Goal: Information Seeking & Learning: Learn about a topic

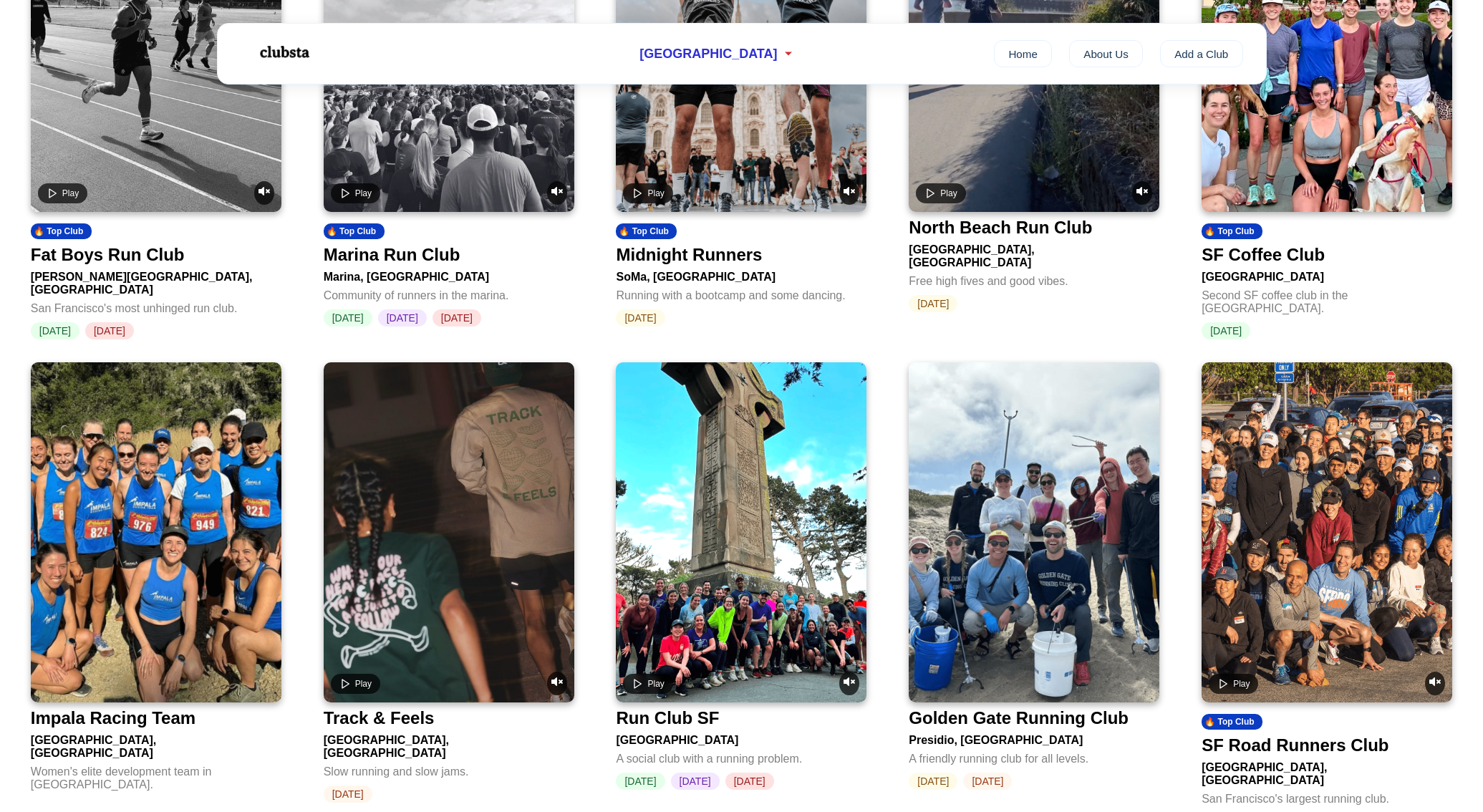
scroll to position [966, 0]
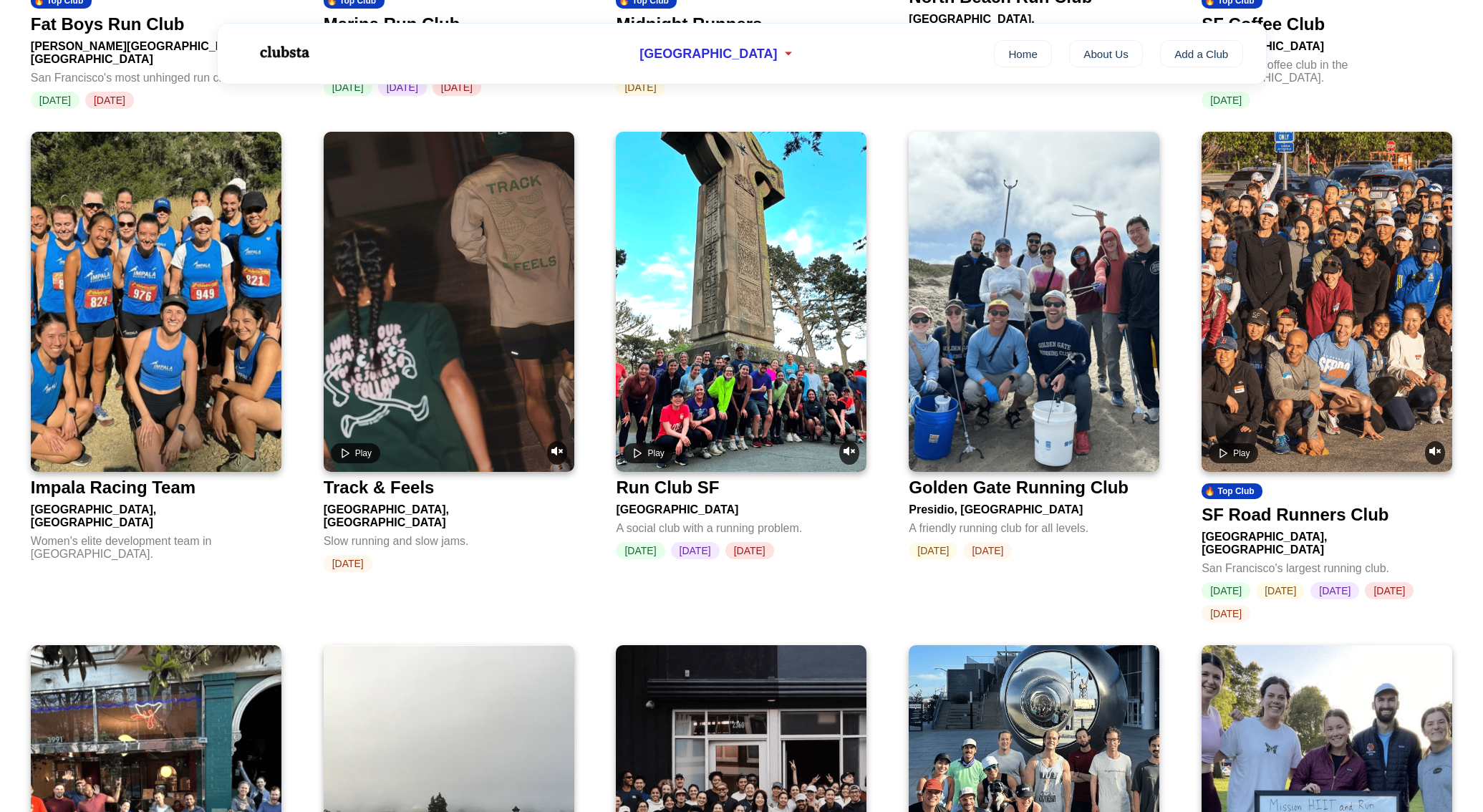
click at [1002, 420] on img at bounding box center [1034, 302] width 251 height 340
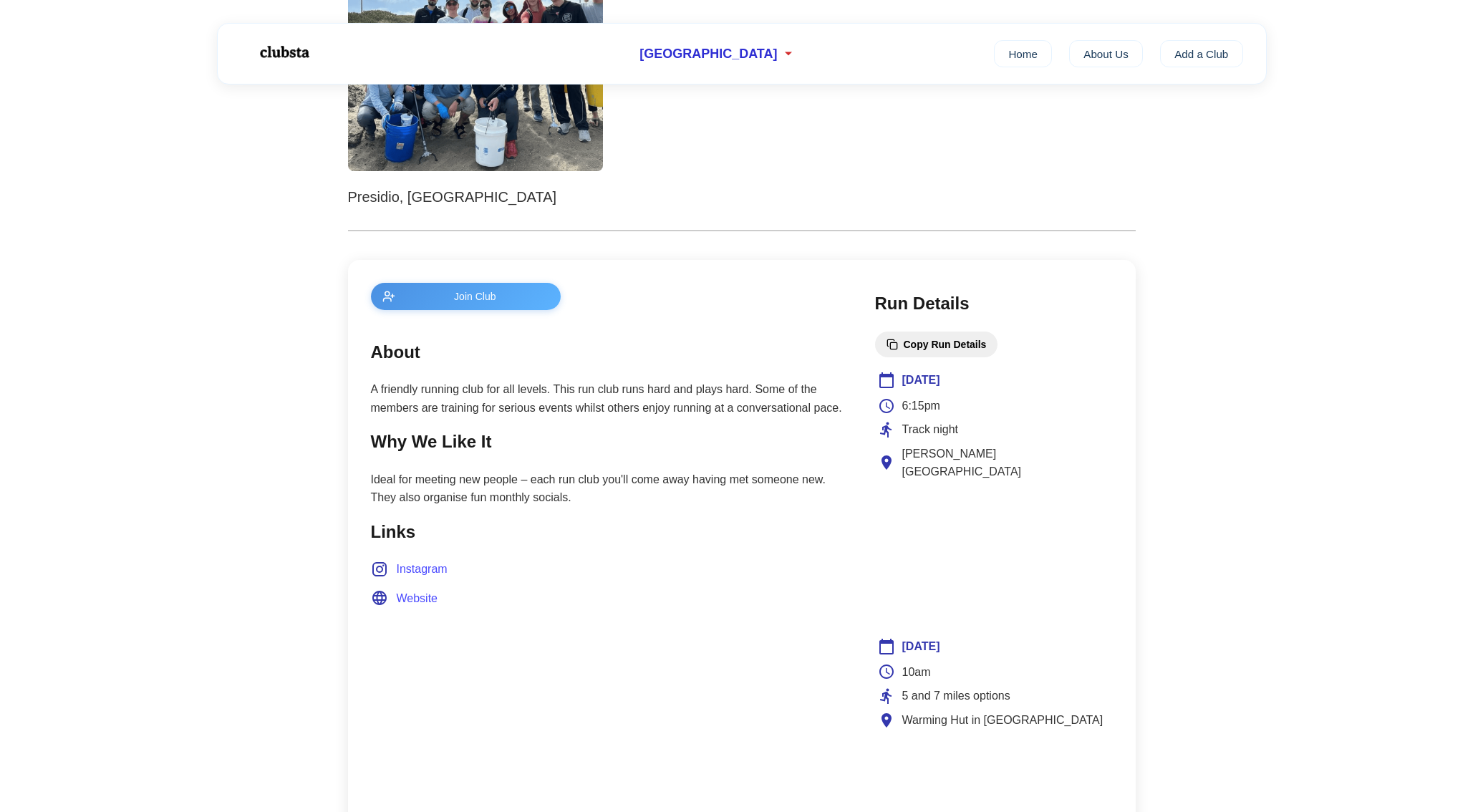
scroll to position [443, 0]
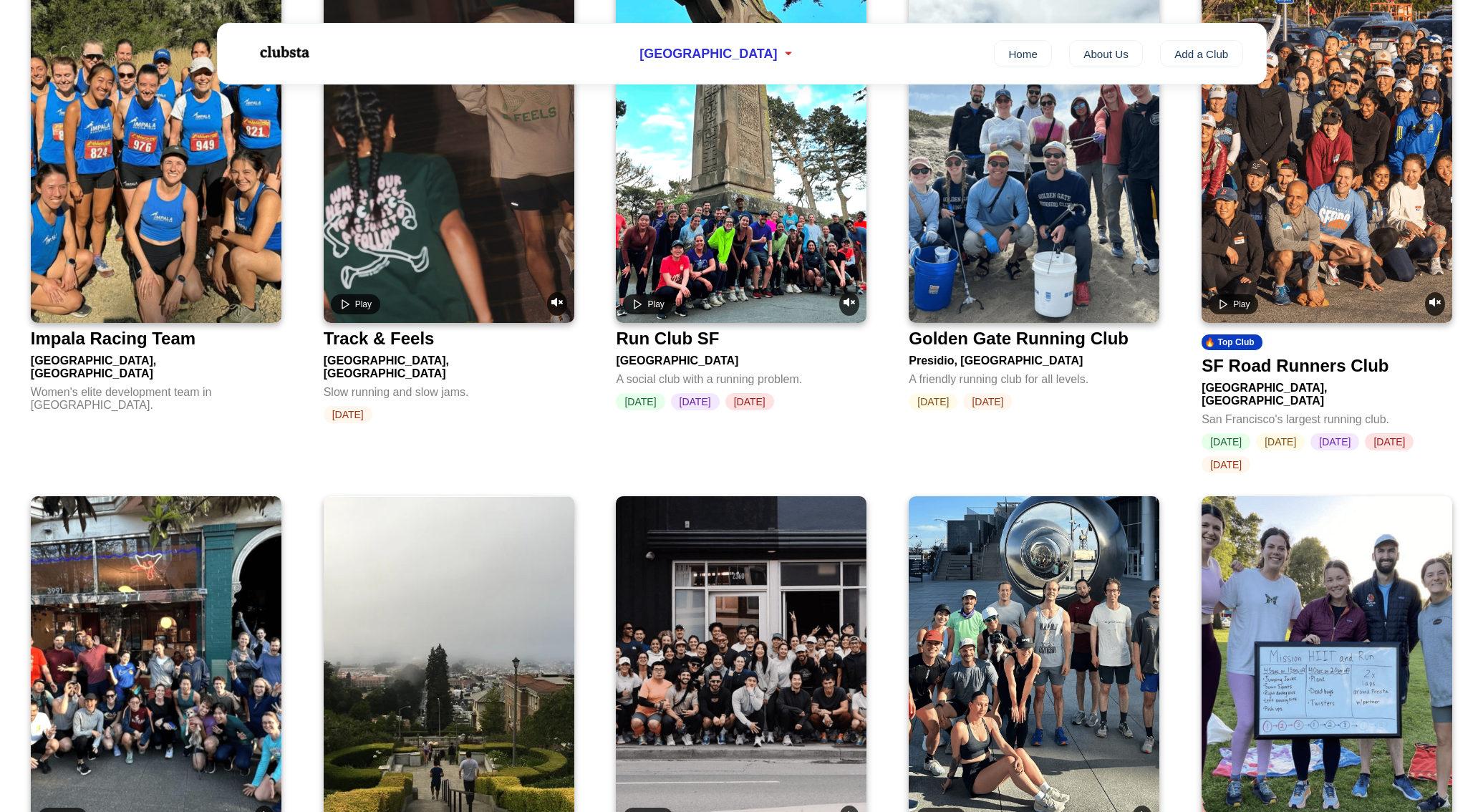
scroll to position [1148, 0]
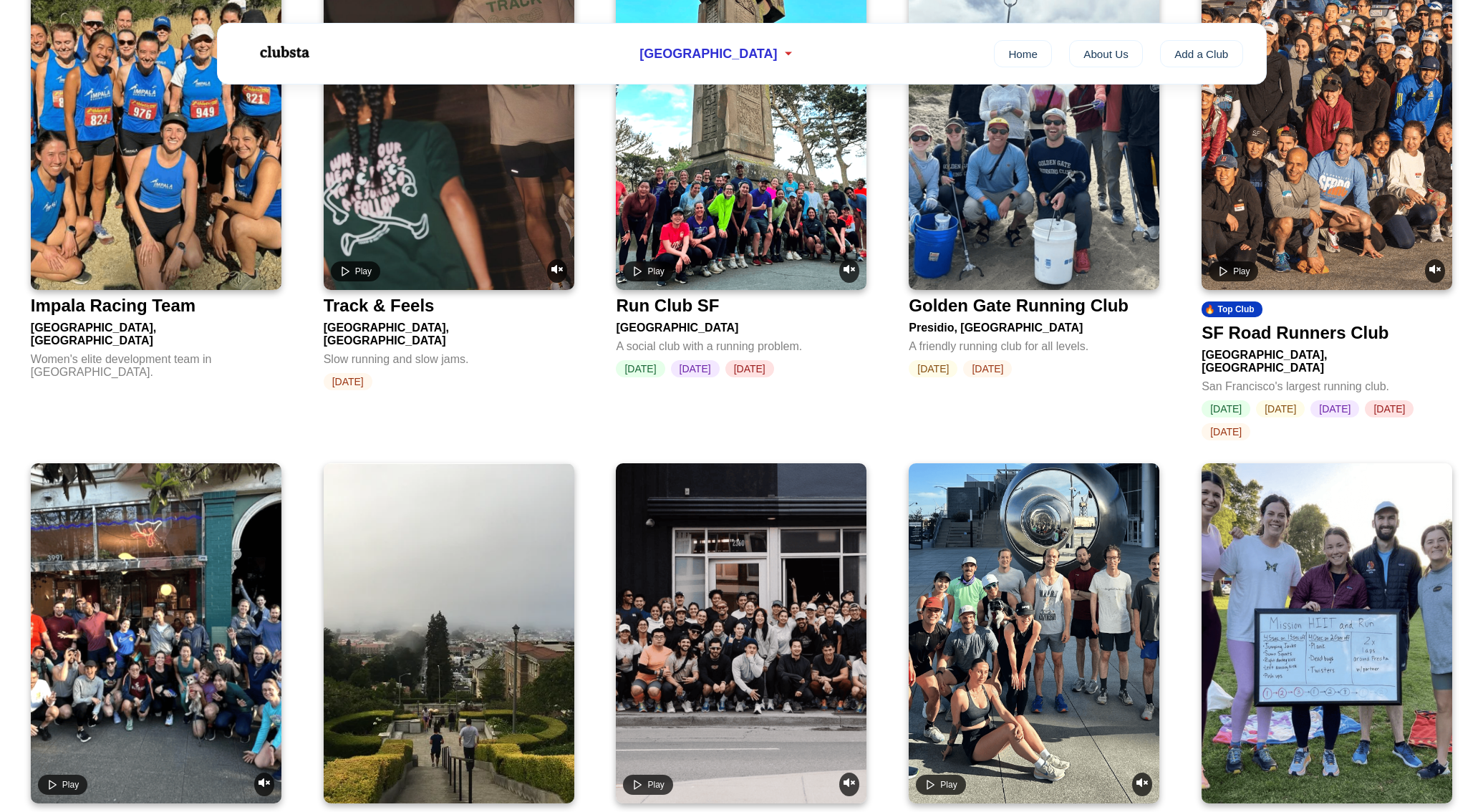
click at [1257, 246] on video at bounding box center [1327, 120] width 251 height 340
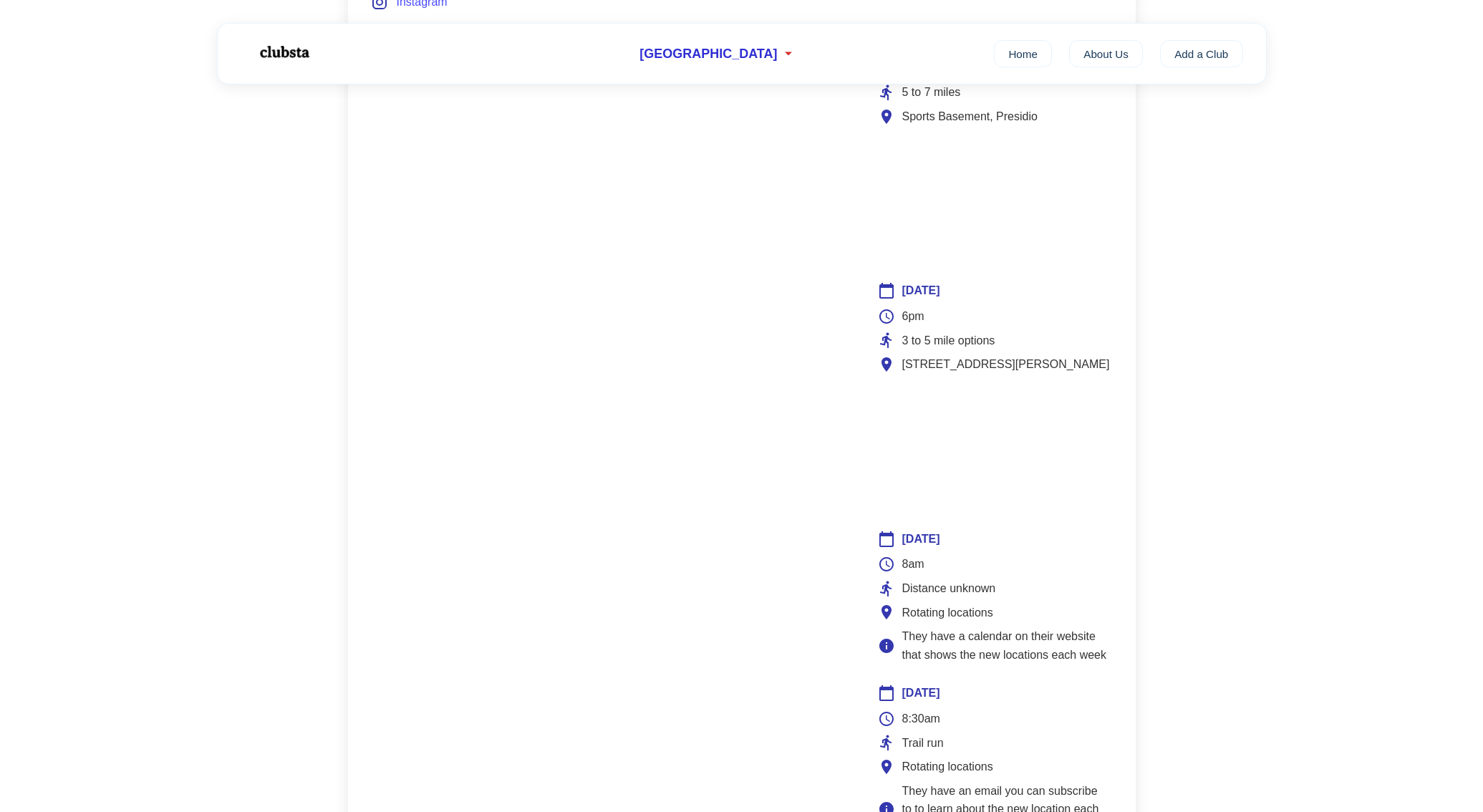
scroll to position [997, 0]
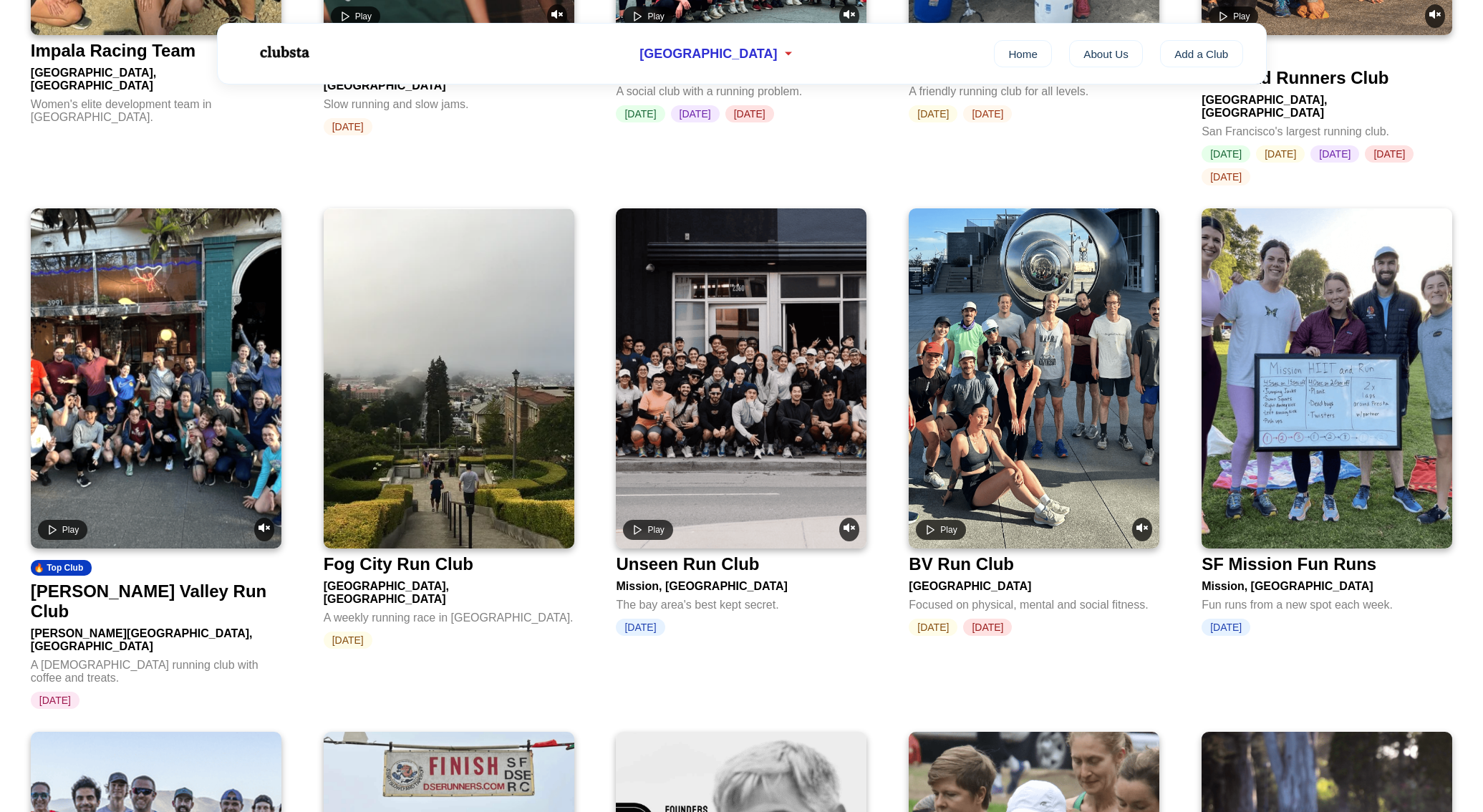
scroll to position [1453, 0]
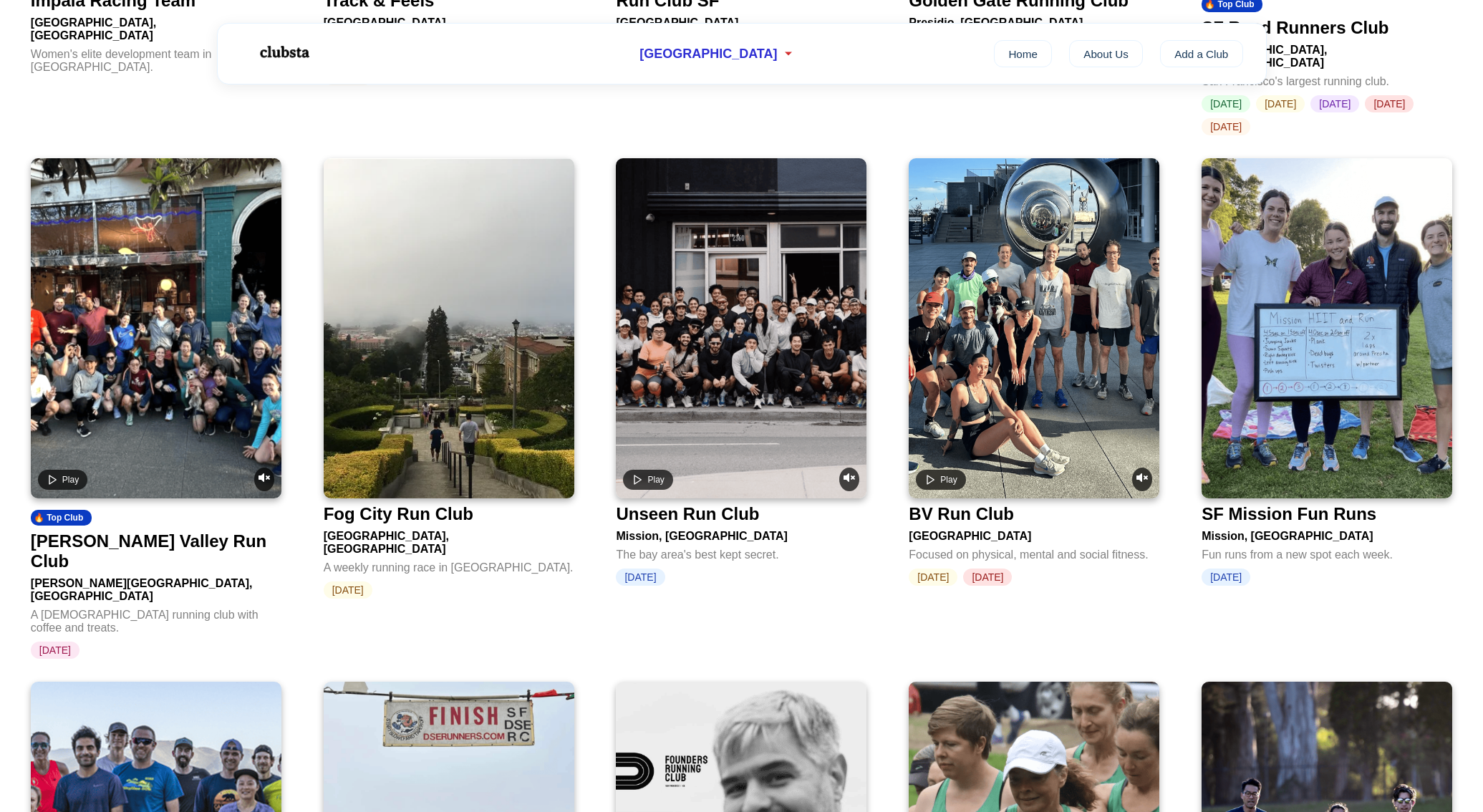
click at [390, 420] on img at bounding box center [449, 328] width 251 height 340
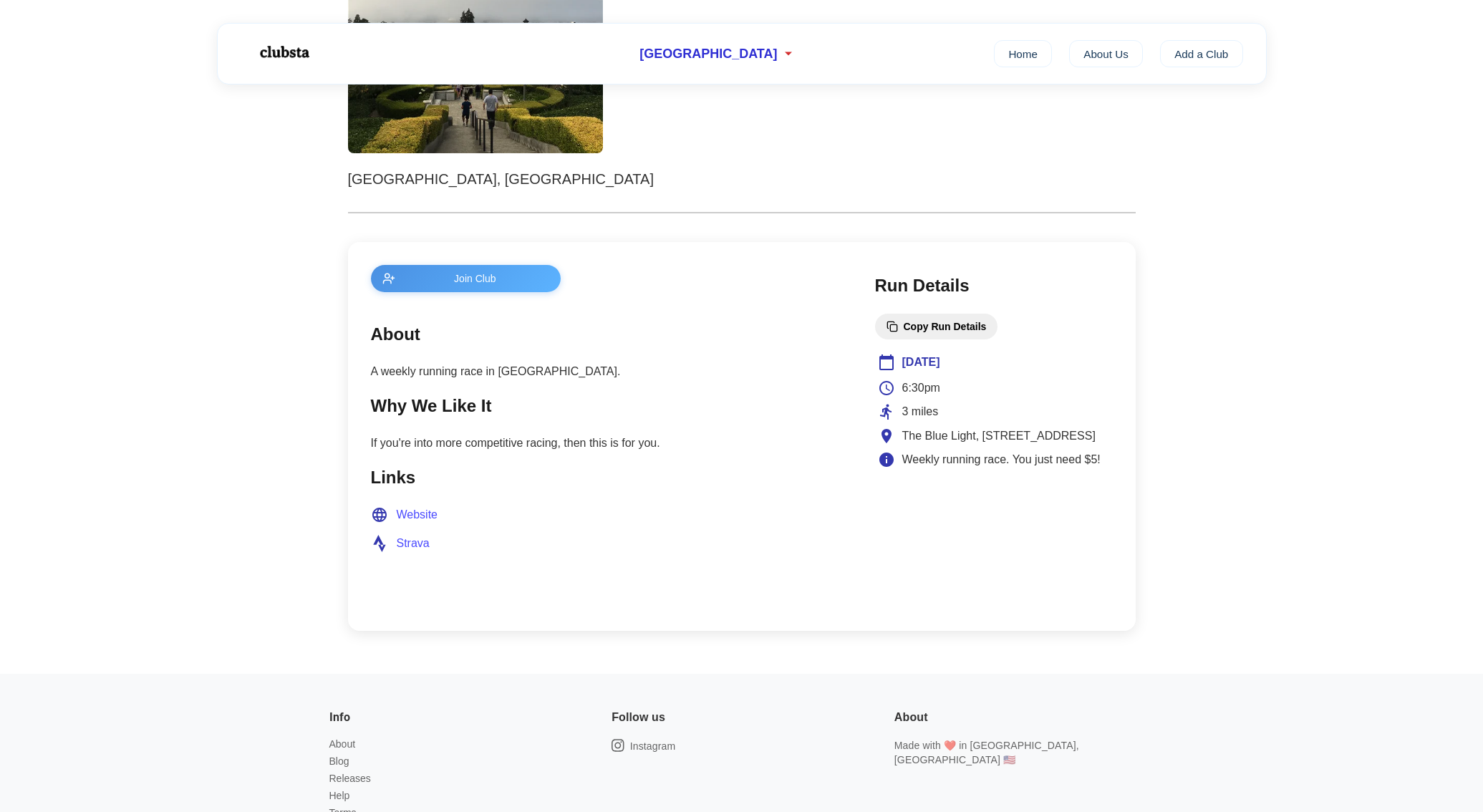
scroll to position [274, 0]
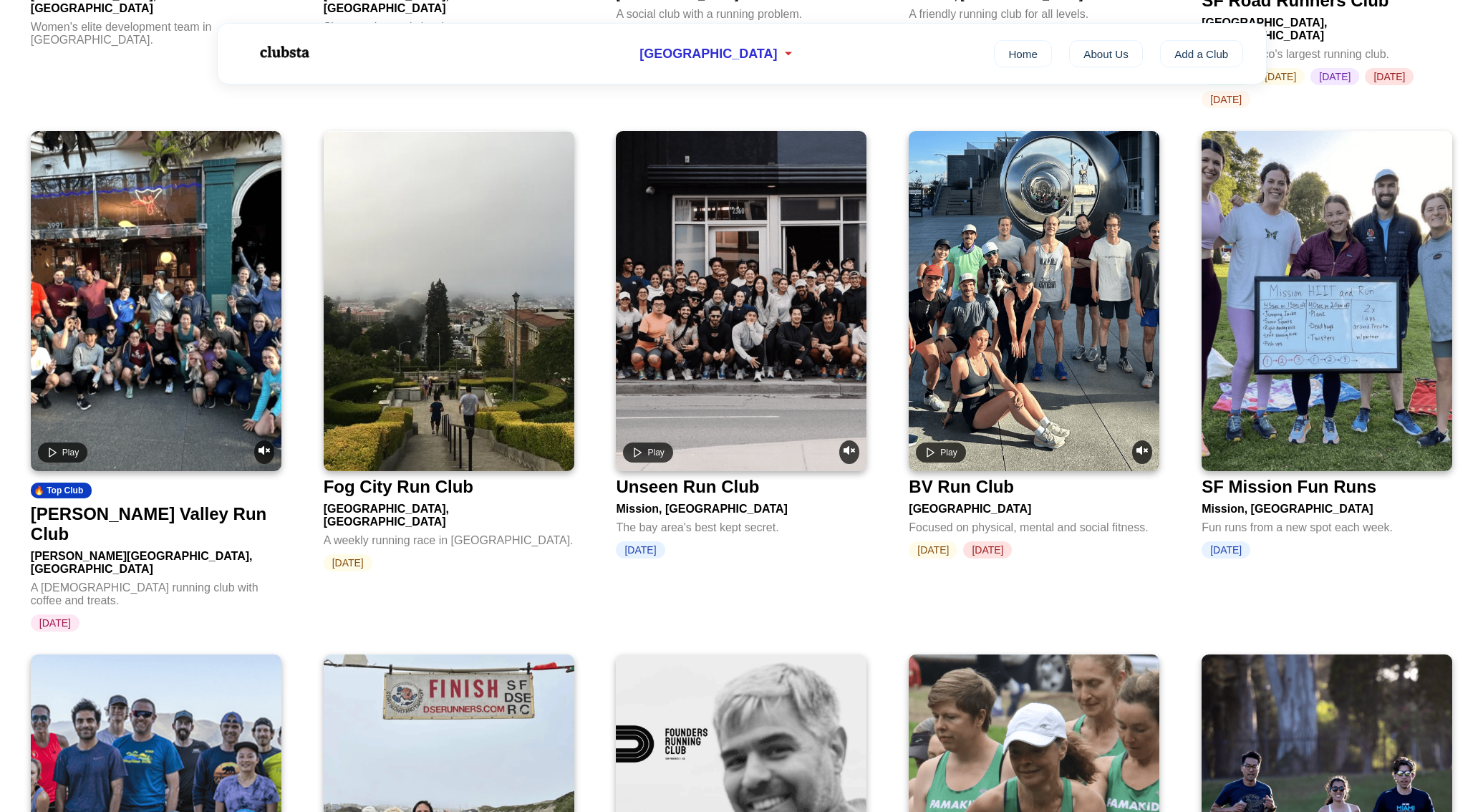
scroll to position [1603, 0]
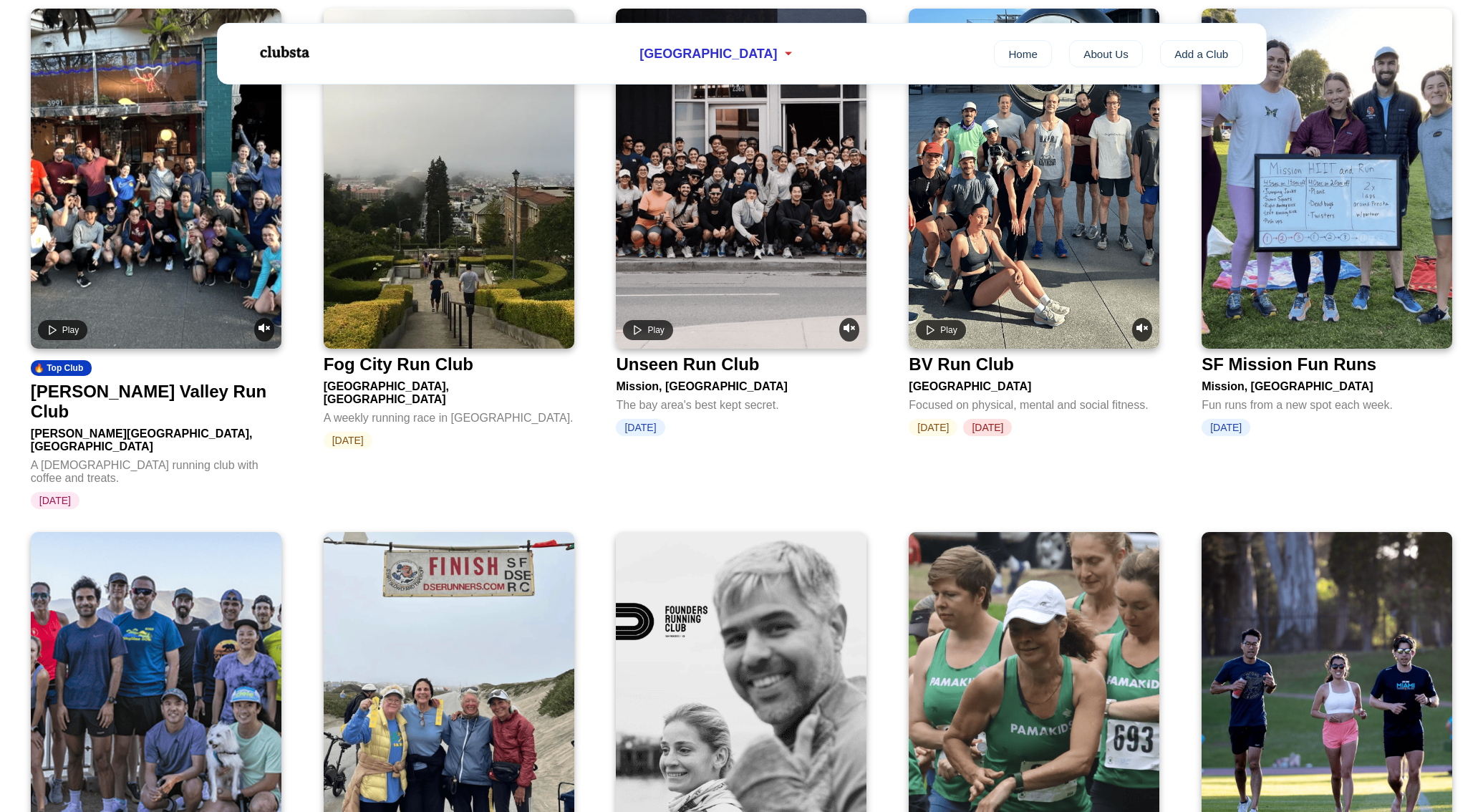
click at [1004, 269] on video at bounding box center [1034, 178] width 251 height 340
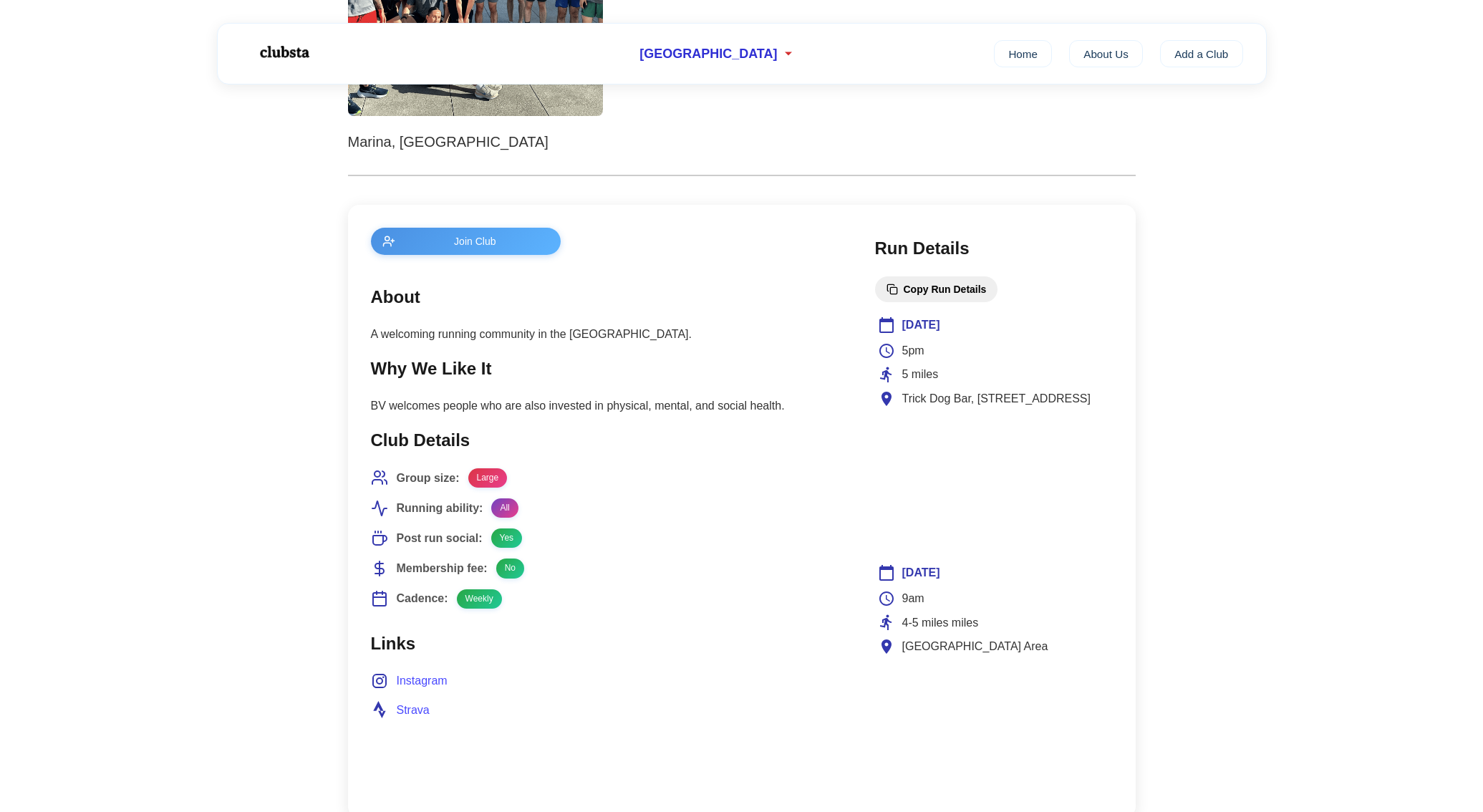
scroll to position [448, 0]
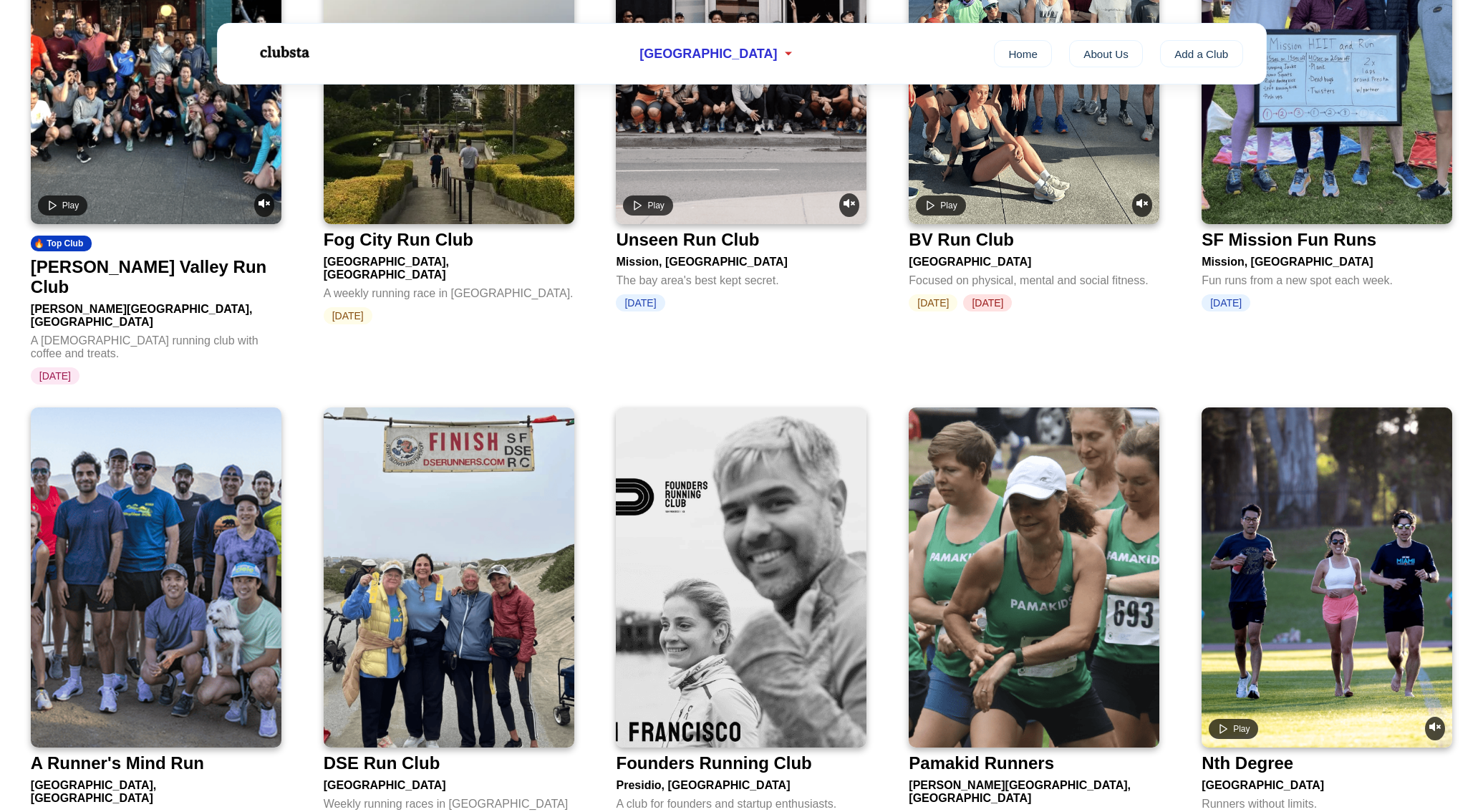
scroll to position [1730, 0]
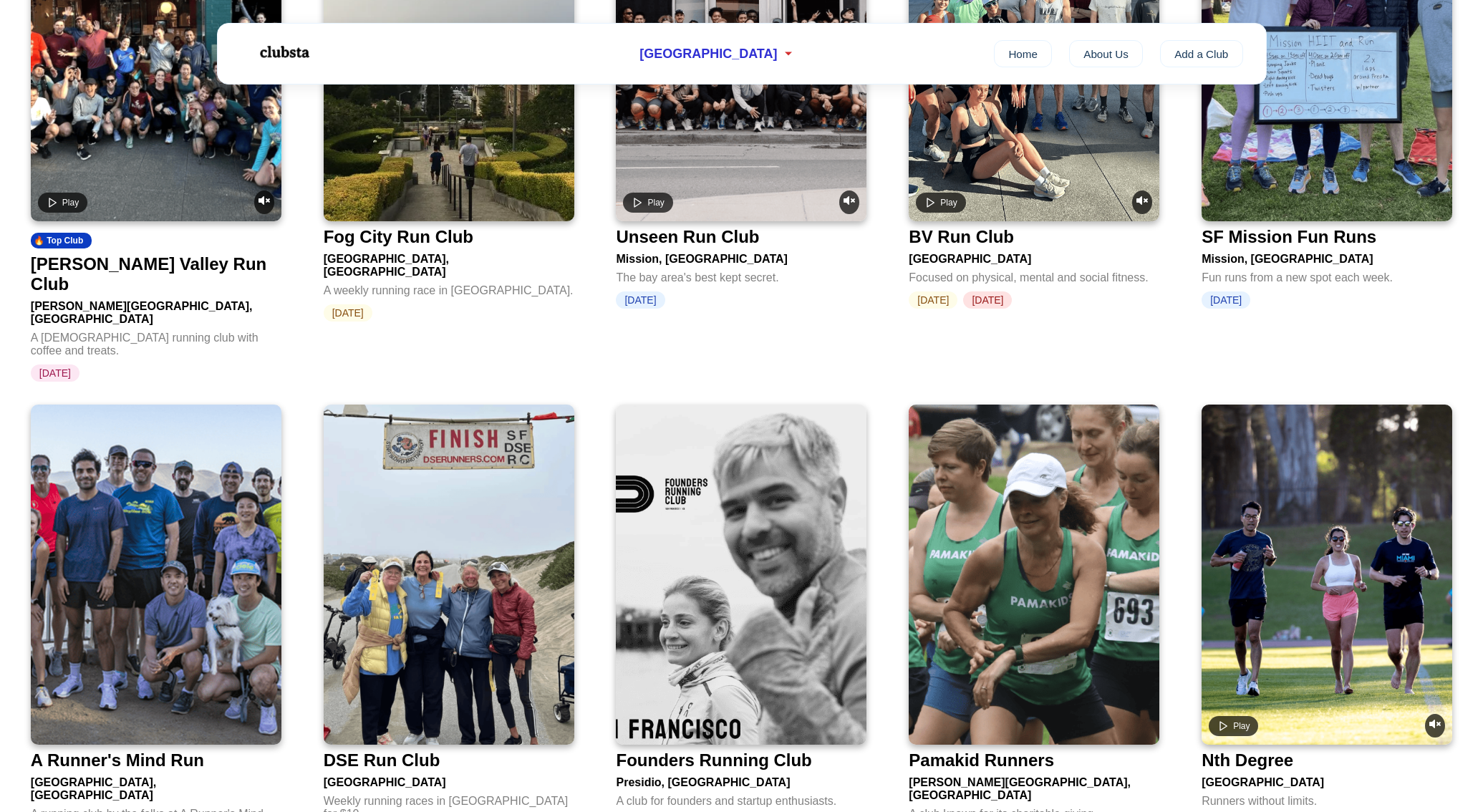
click at [223, 480] on img at bounding box center [156, 575] width 251 height 340
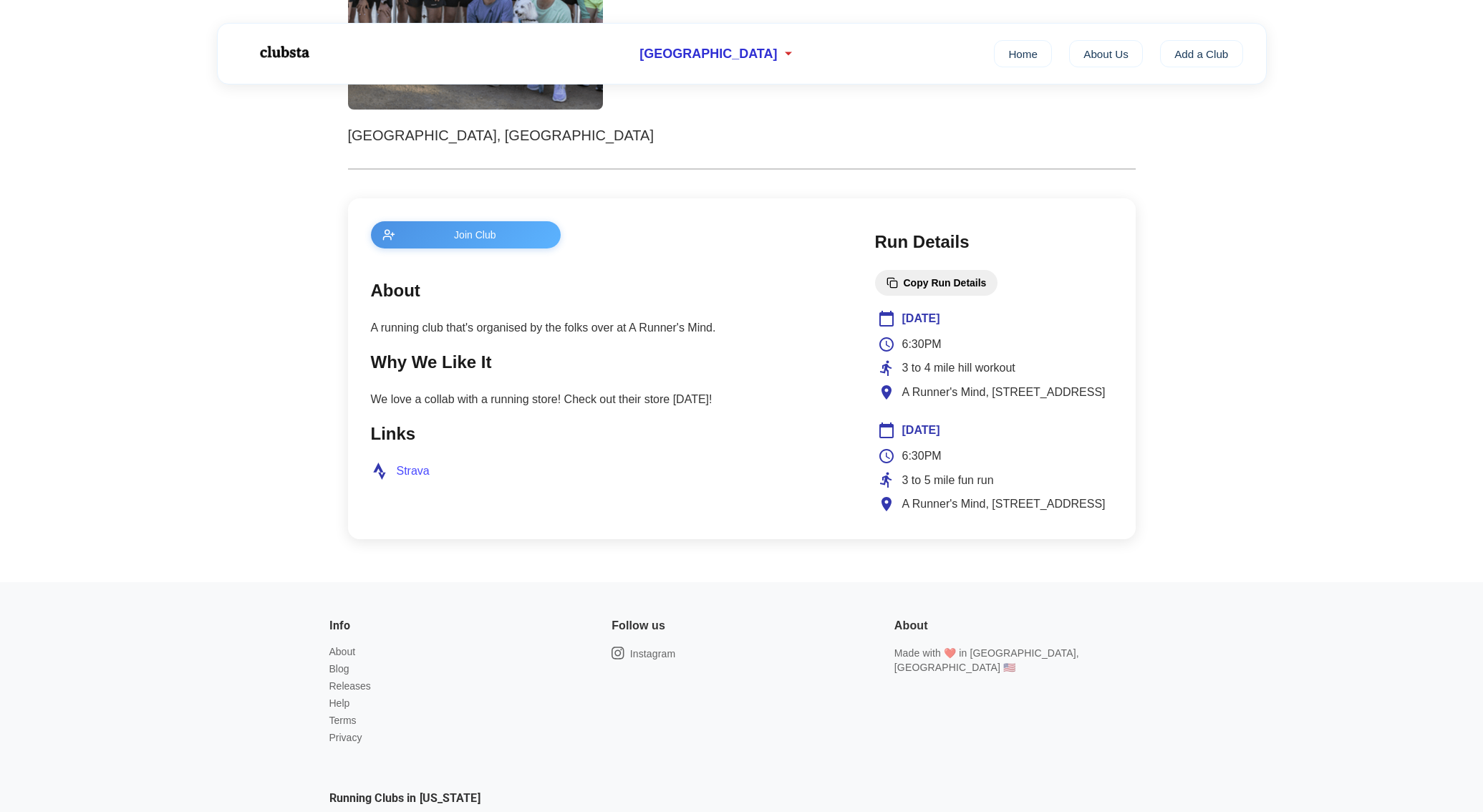
scroll to position [152, 0]
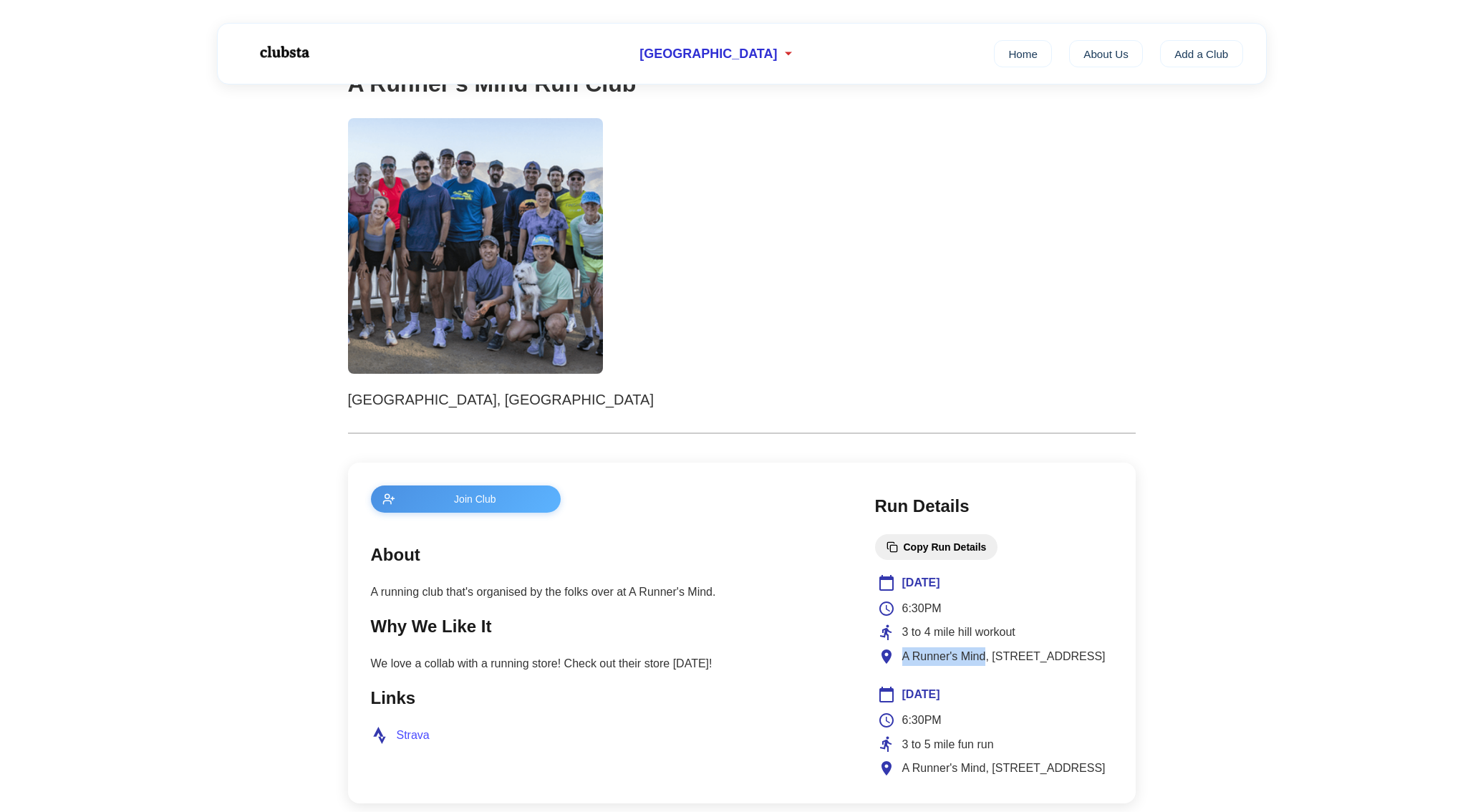
drag, startPoint x: 914, startPoint y: 654, endPoint x: 985, endPoint y: 656, distance: 71.0
click at [985, 656] on span "A Runner's Mind, [STREET_ADDRESS]" at bounding box center [1004, 657] width 203 height 19
copy span "A Runner's Mind"
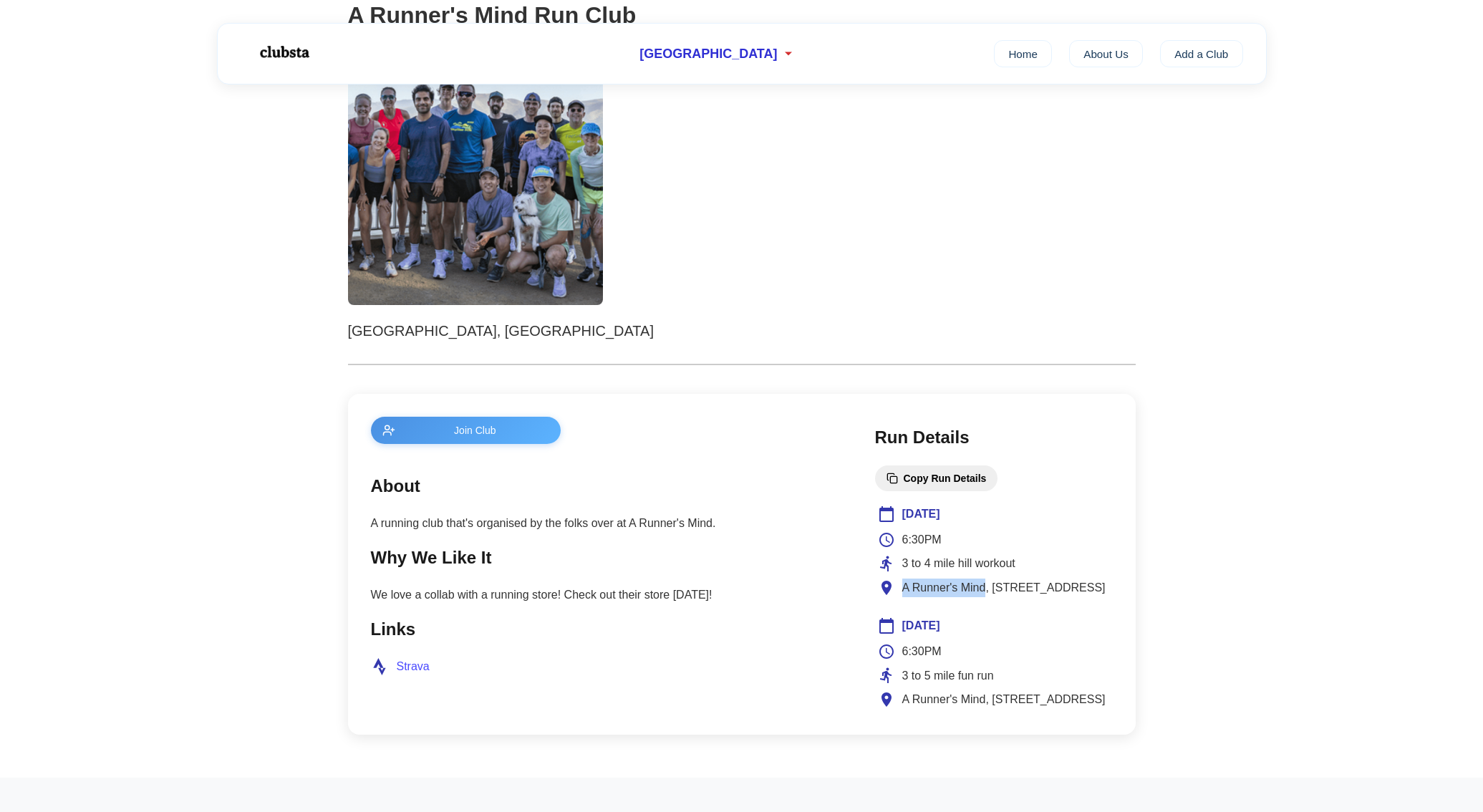
scroll to position [277, 0]
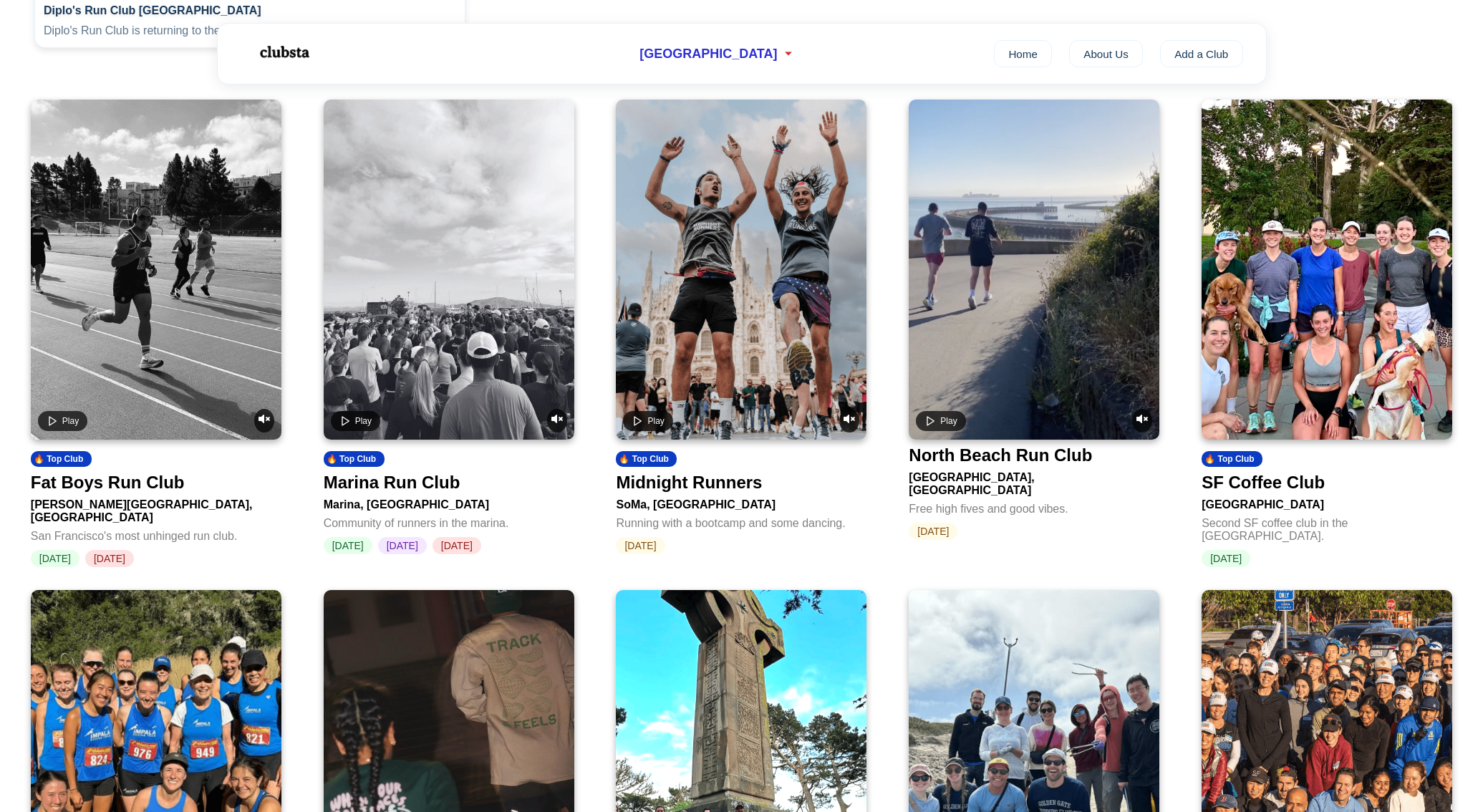
scroll to position [525, 0]
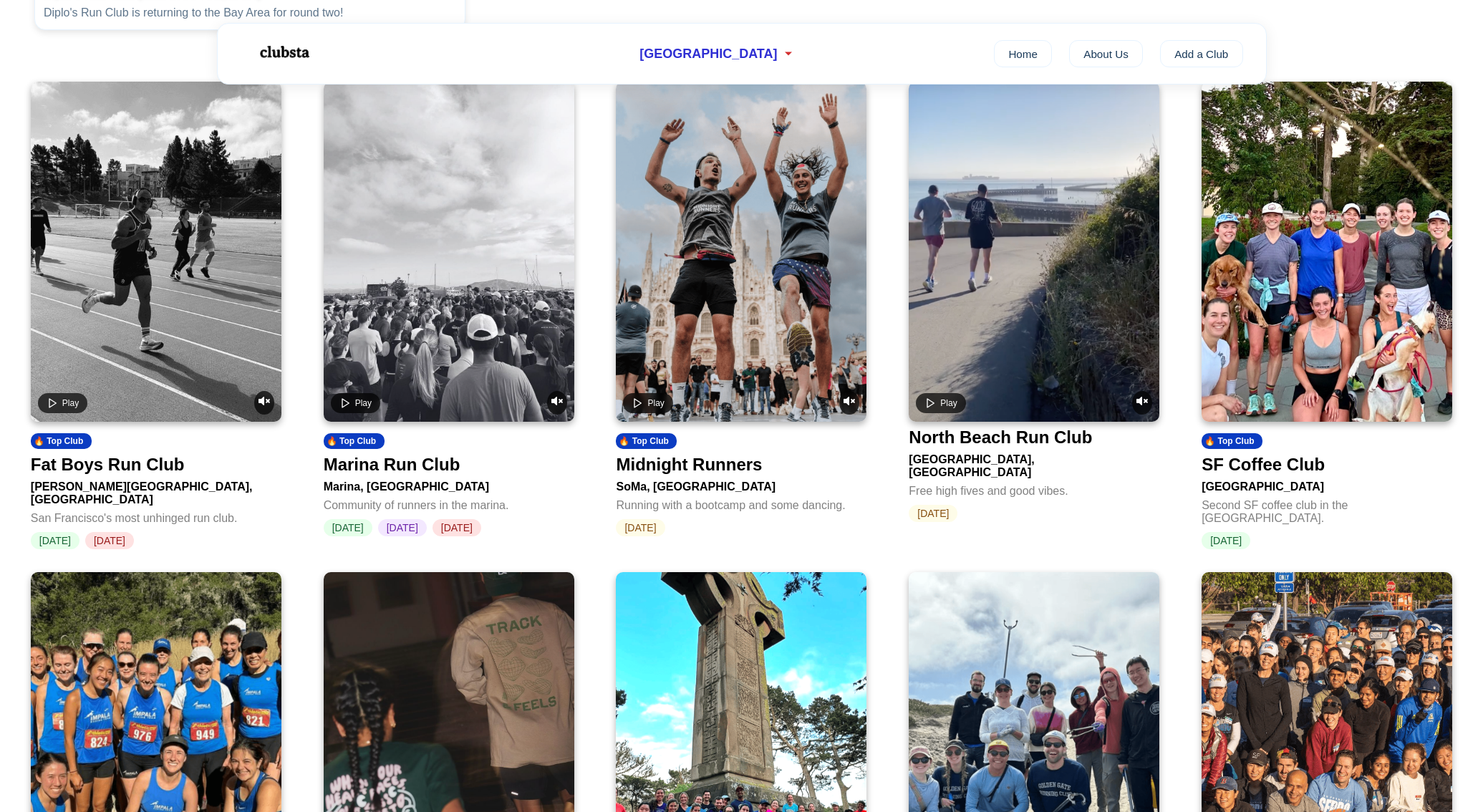
click at [788, 331] on video at bounding box center [741, 252] width 251 height 340
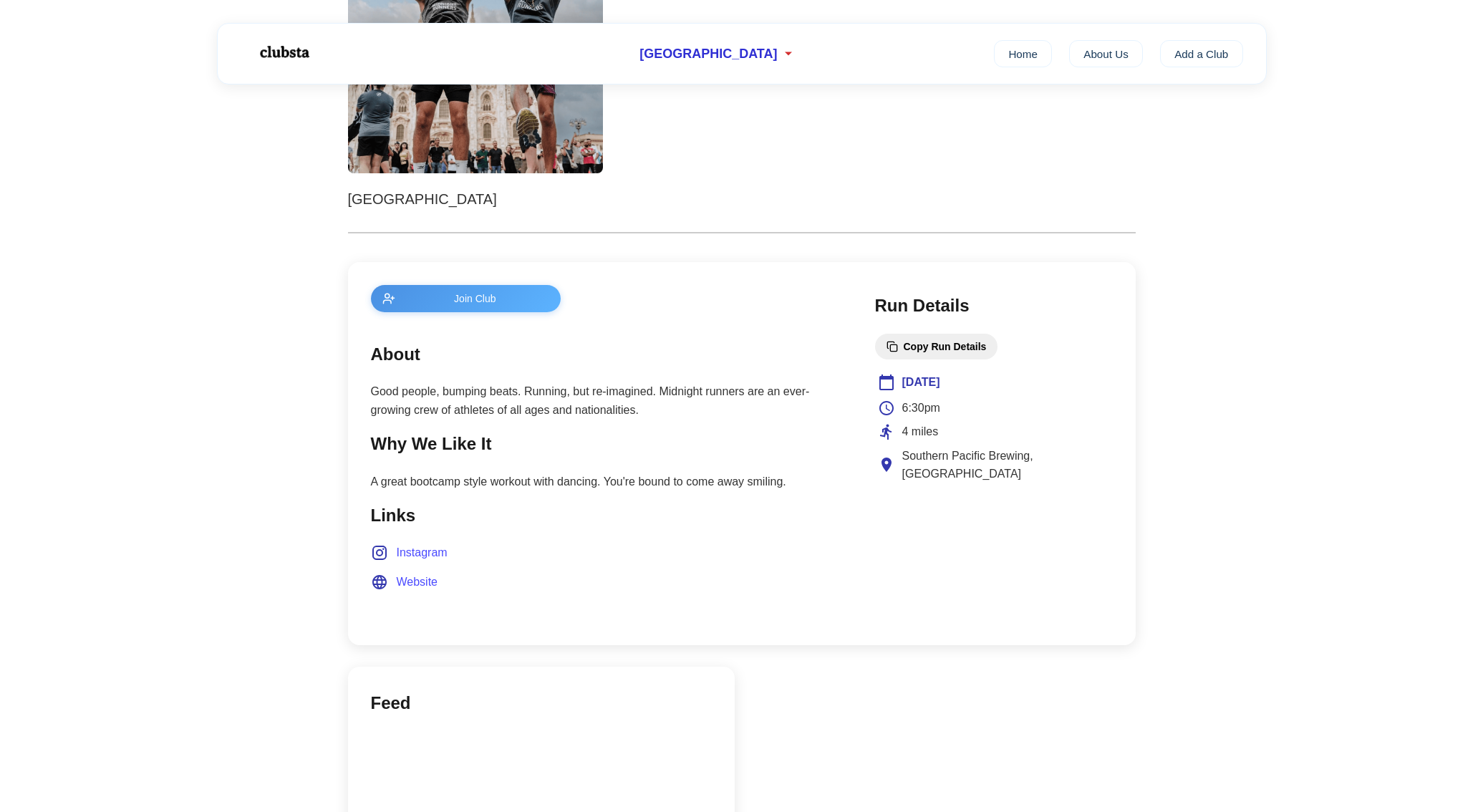
scroll to position [411, 0]
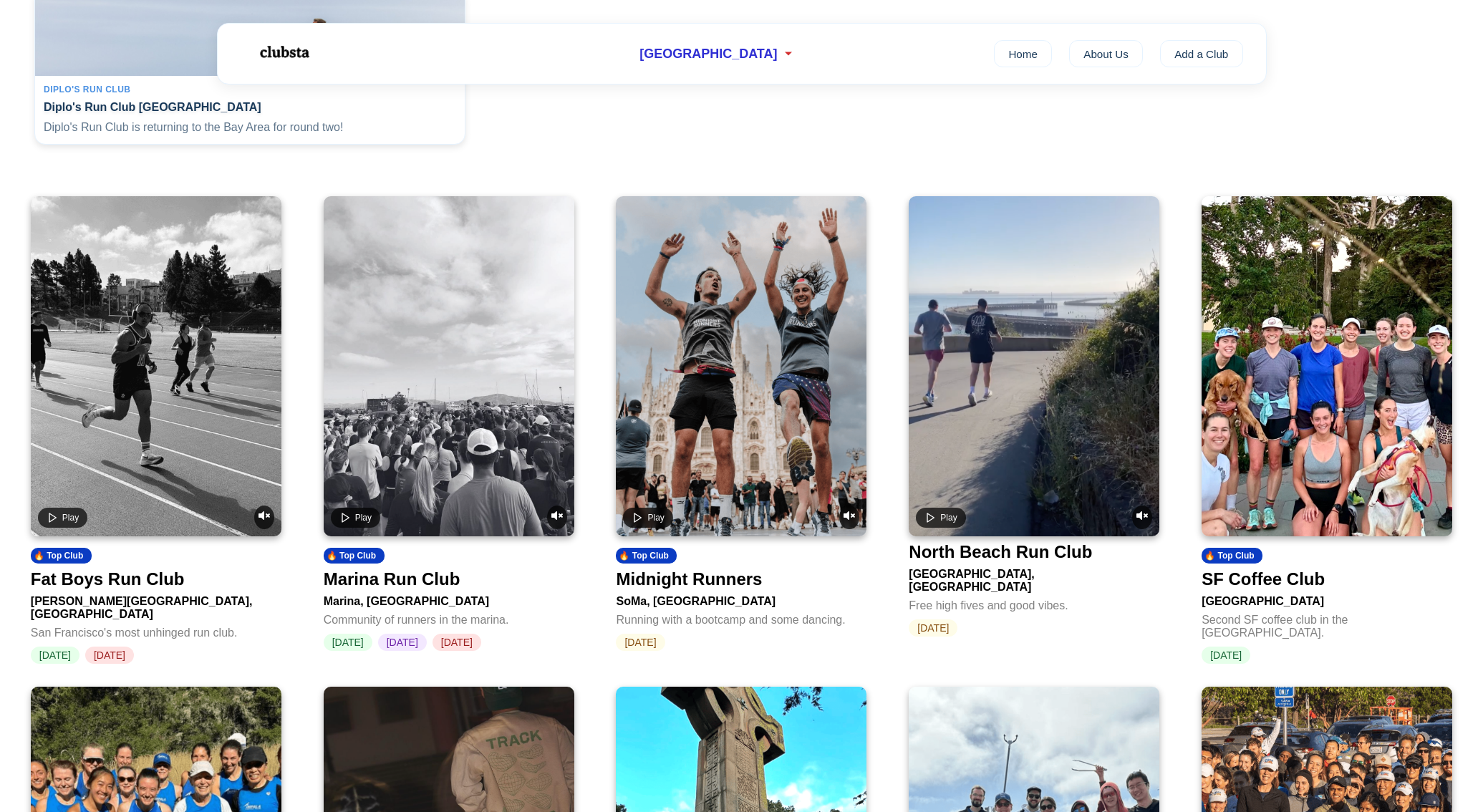
scroll to position [525, 0]
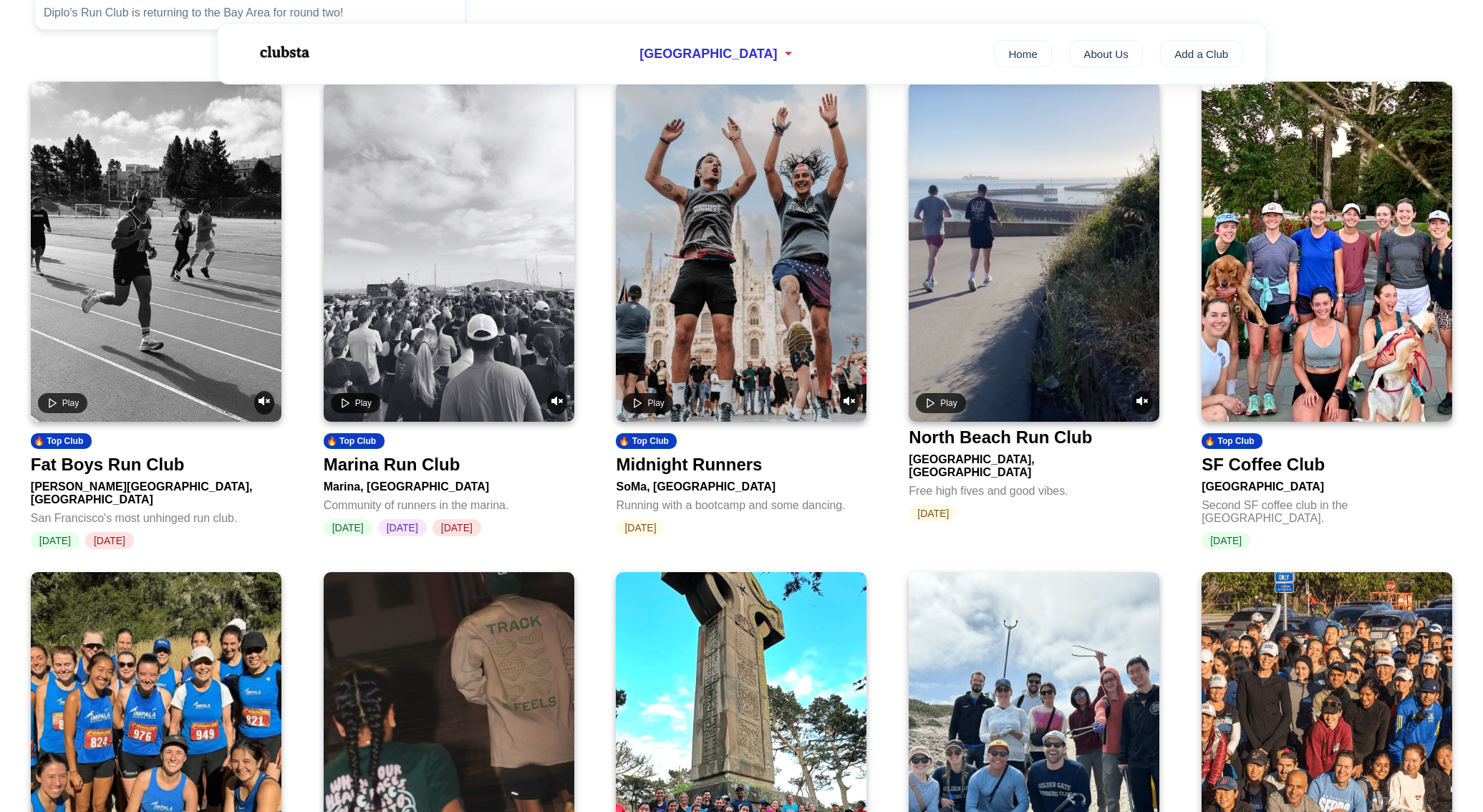
click at [1062, 386] on video at bounding box center [1034, 252] width 251 height 340
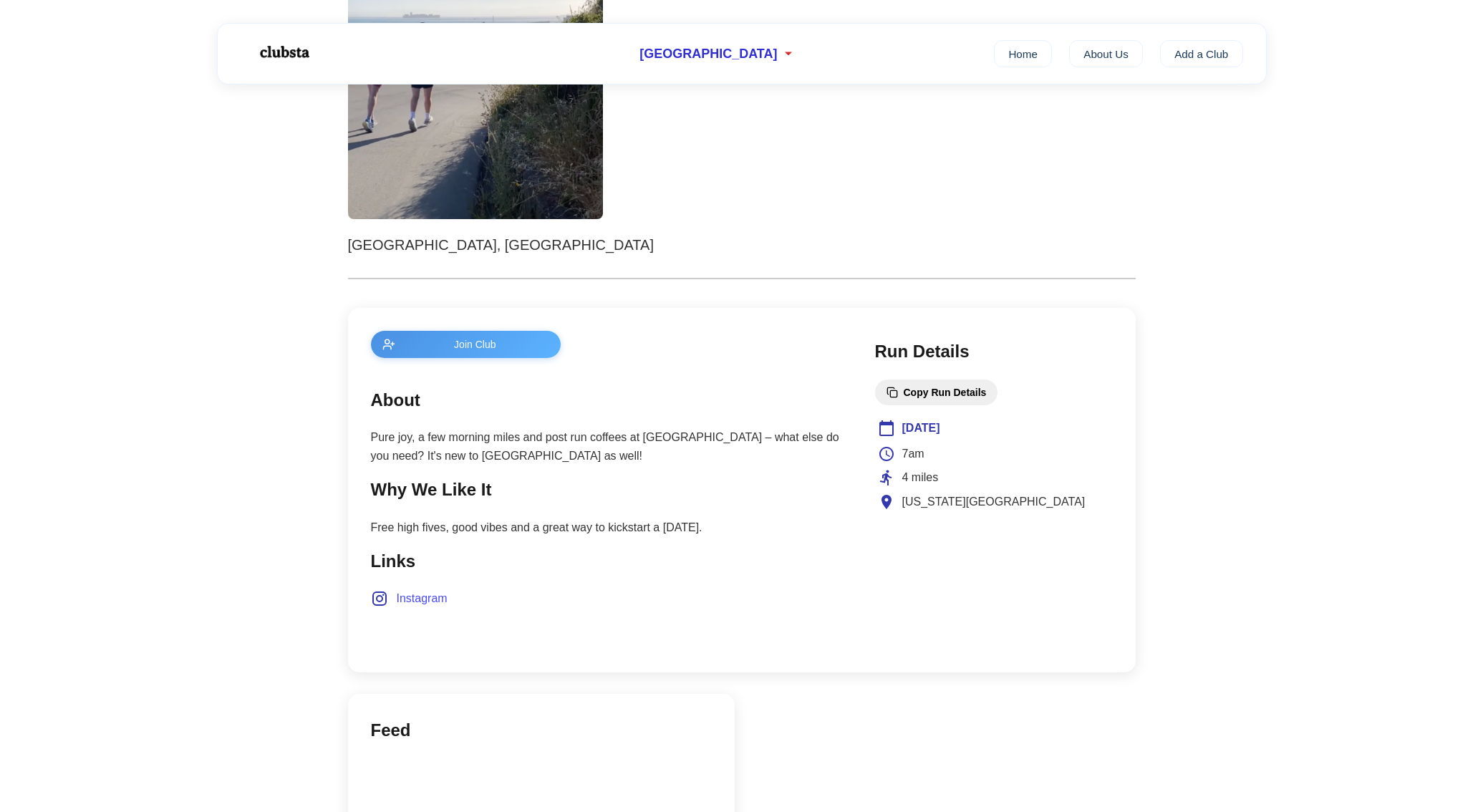
scroll to position [561, 0]
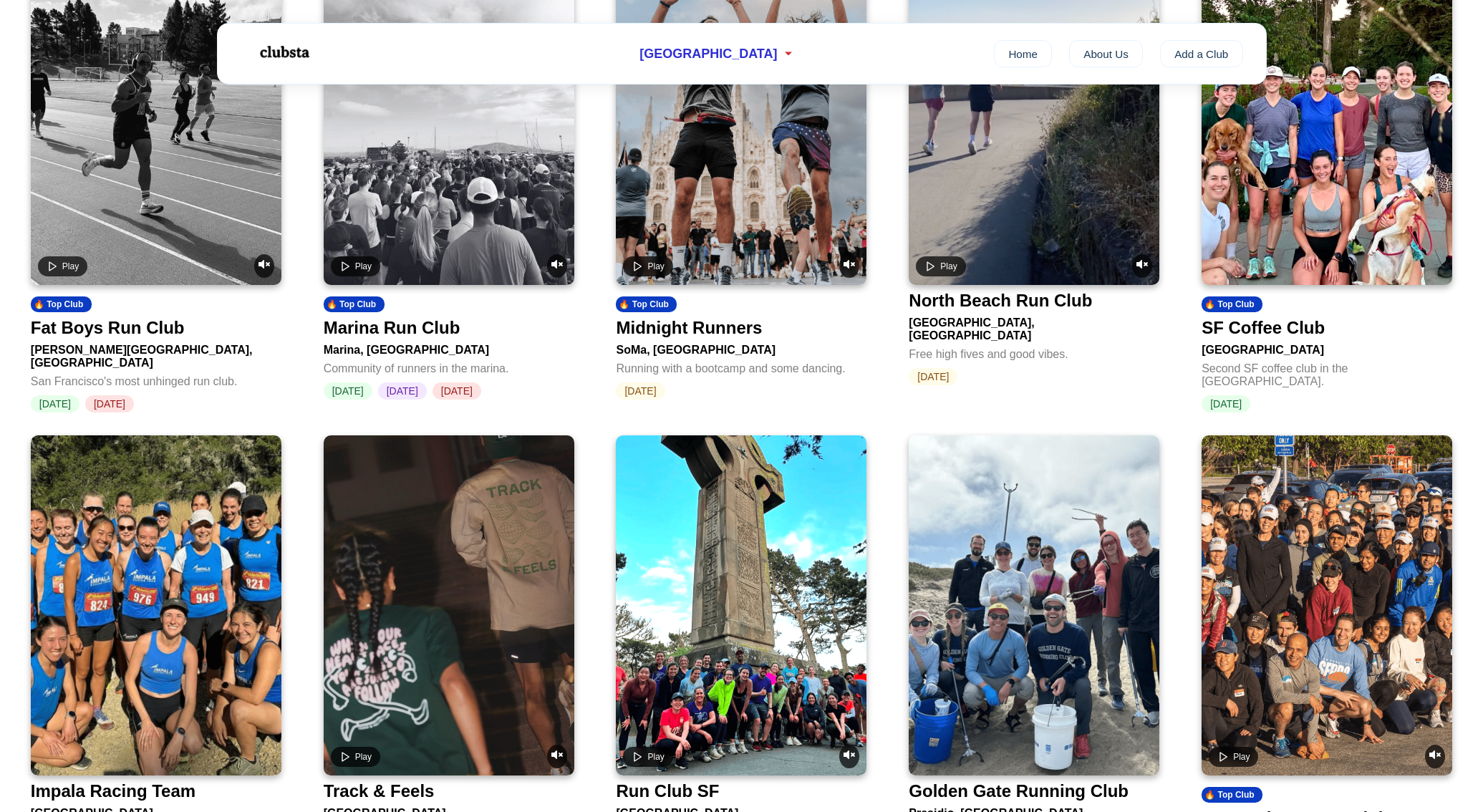
scroll to position [516, 0]
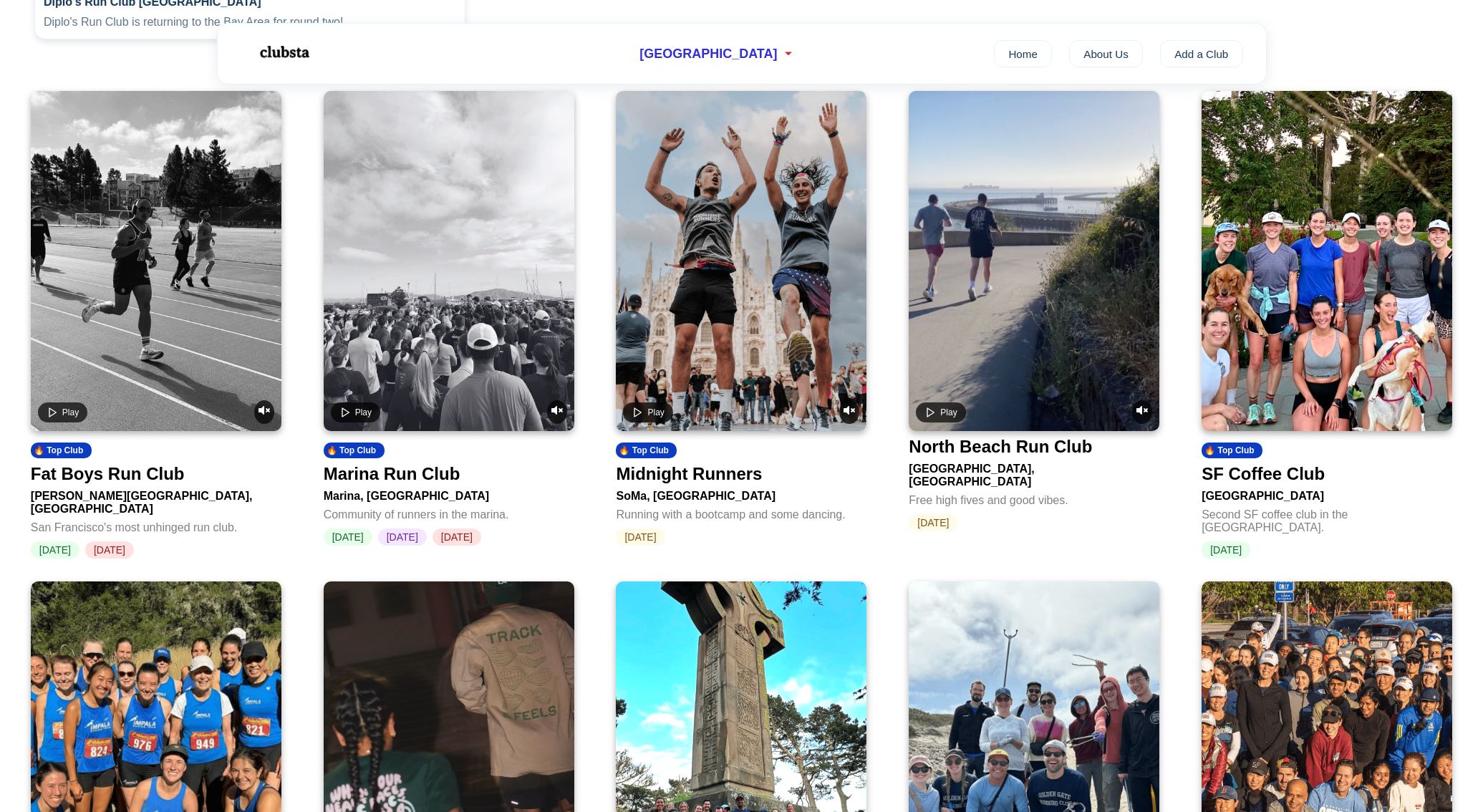
click at [1349, 390] on img at bounding box center [1327, 261] width 251 height 340
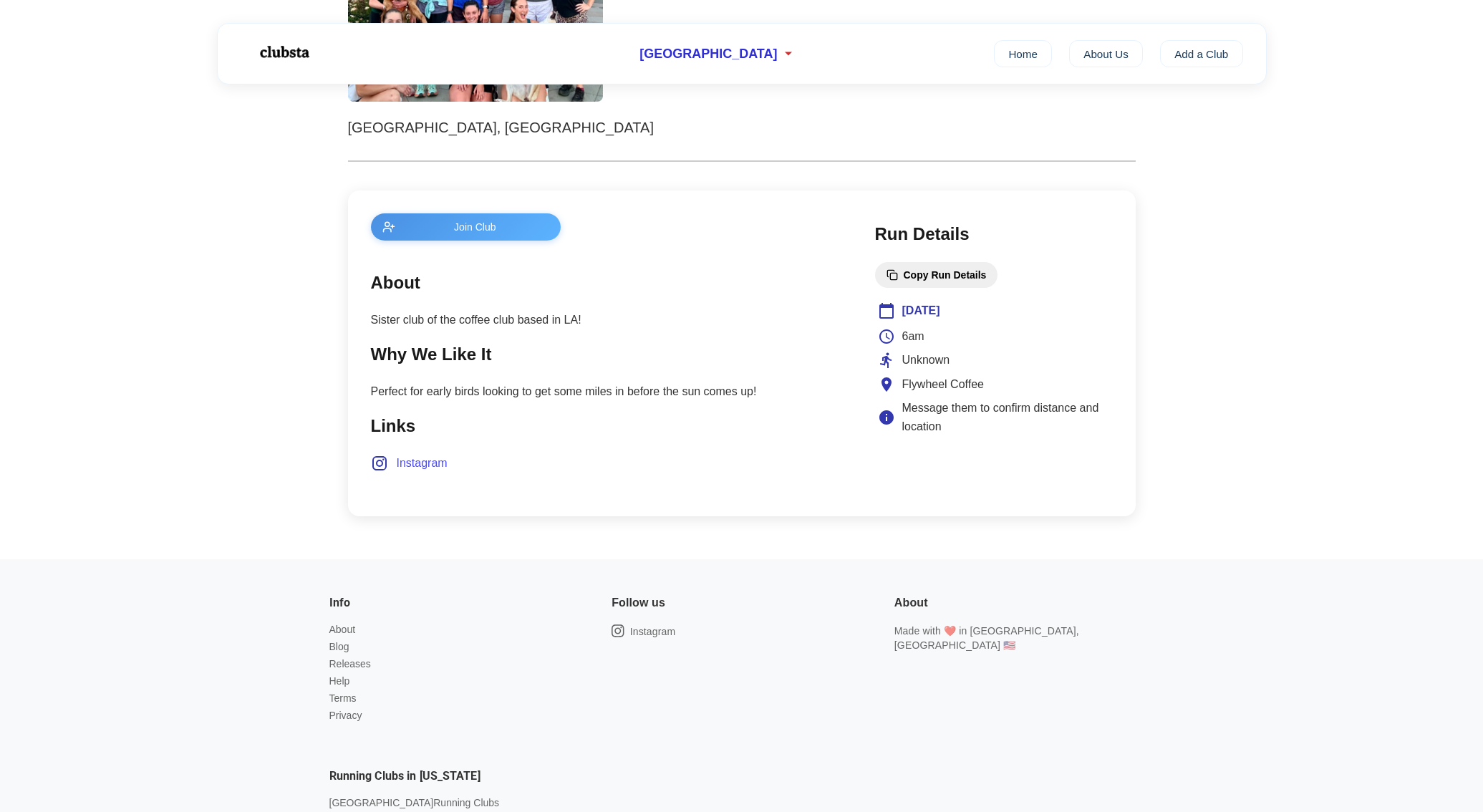
scroll to position [251, 0]
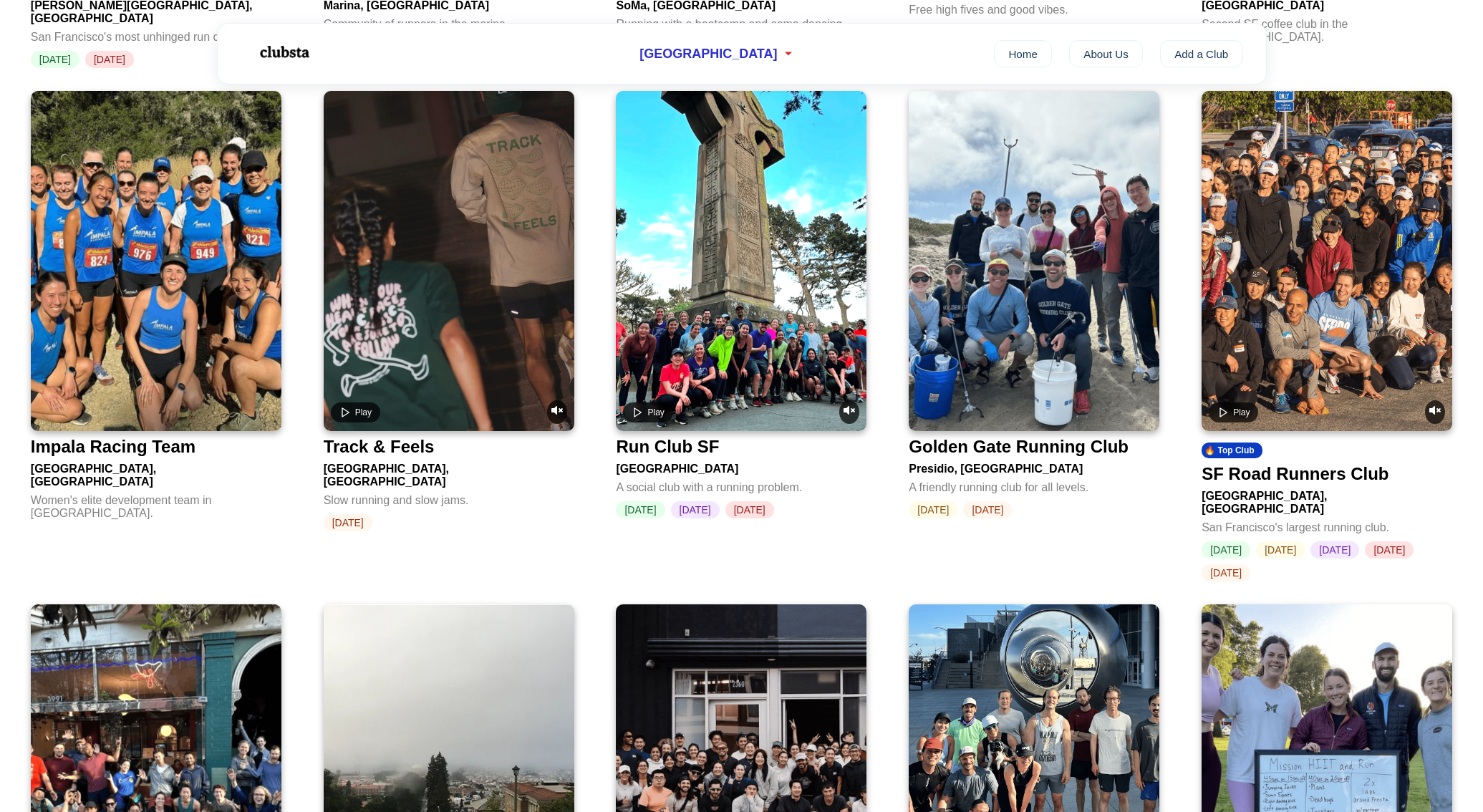
scroll to position [1034, 0]
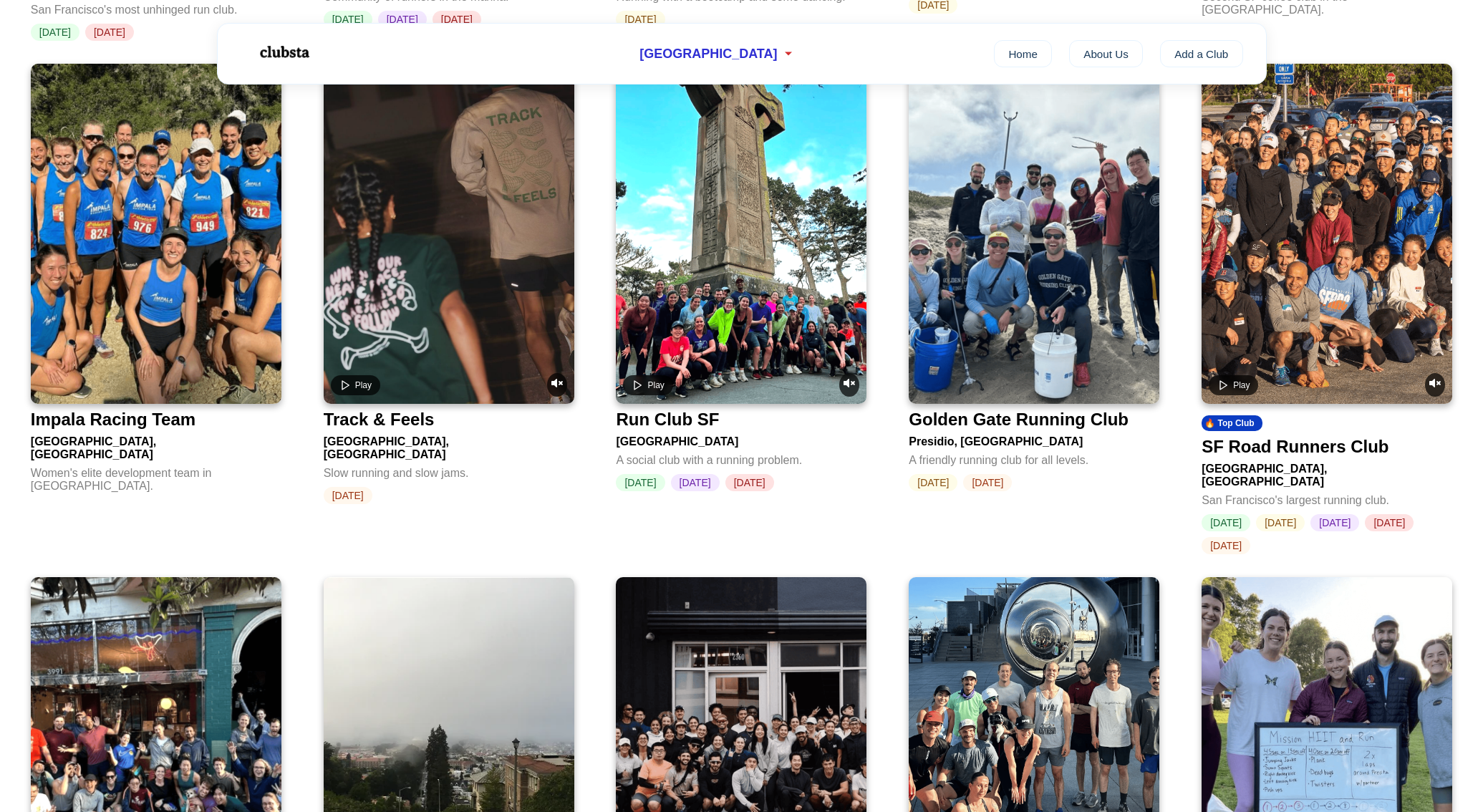
click at [1083, 335] on img at bounding box center [1034, 234] width 251 height 340
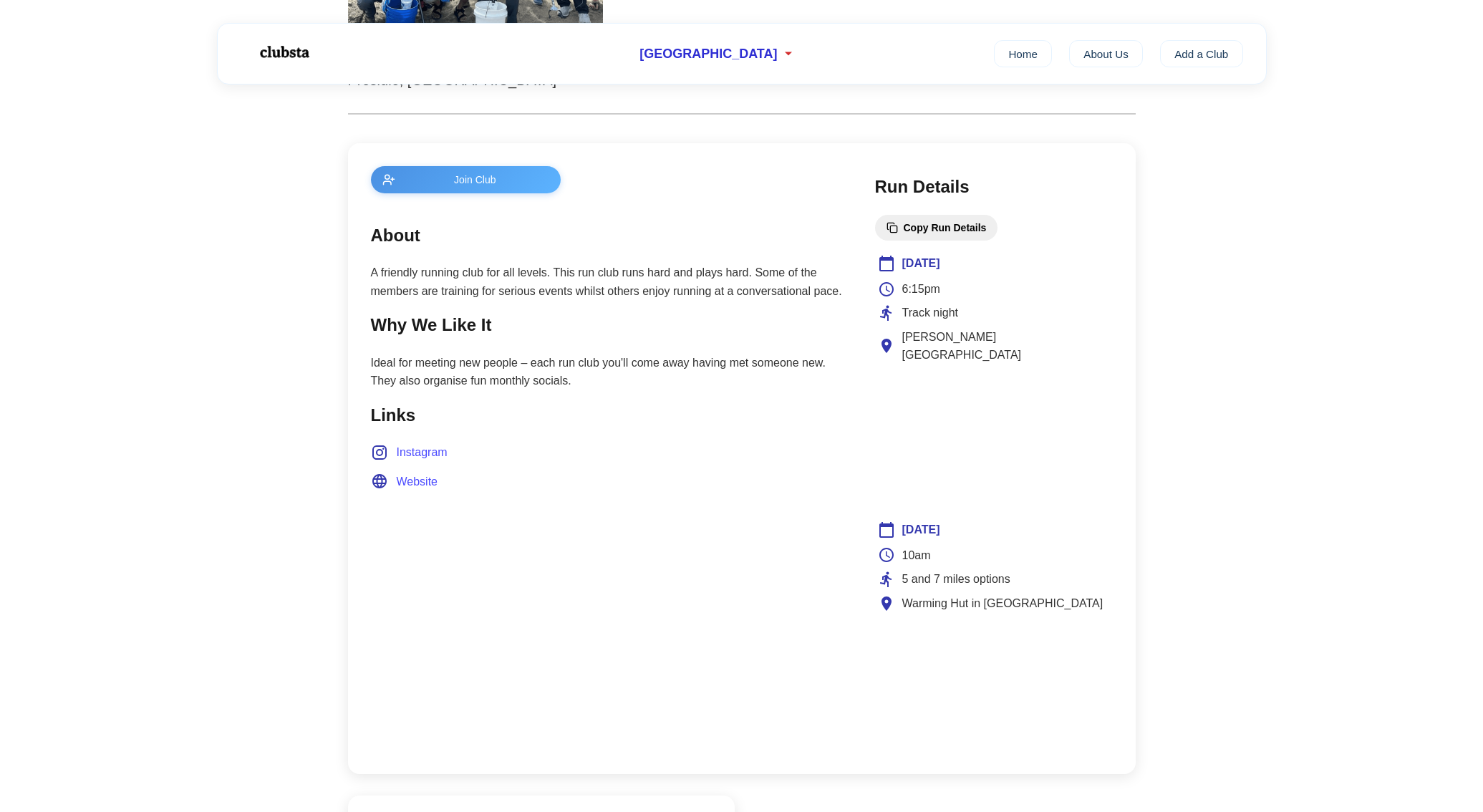
scroll to position [454, 0]
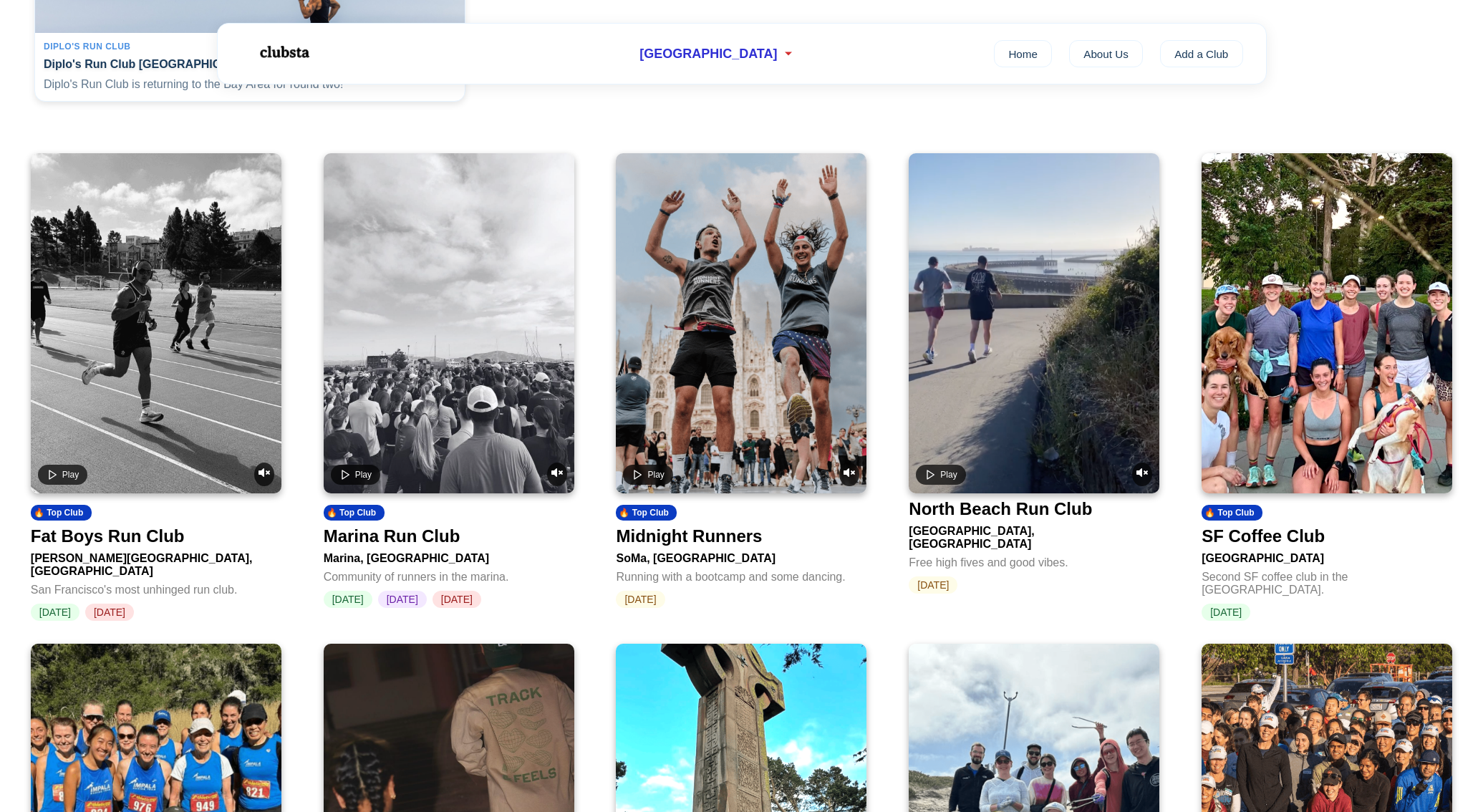
scroll to position [1034, 0]
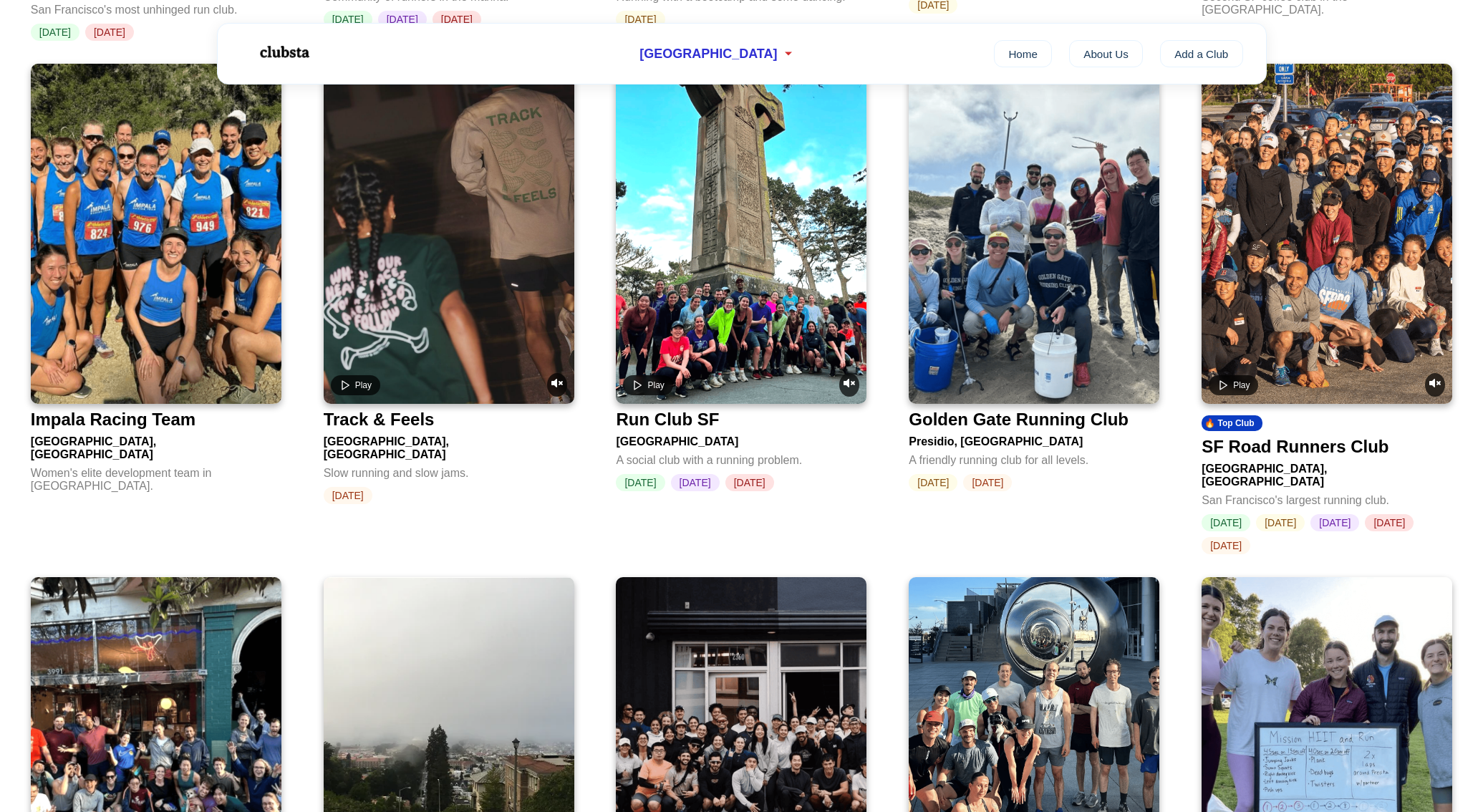
click at [1355, 318] on video at bounding box center [1327, 234] width 251 height 340
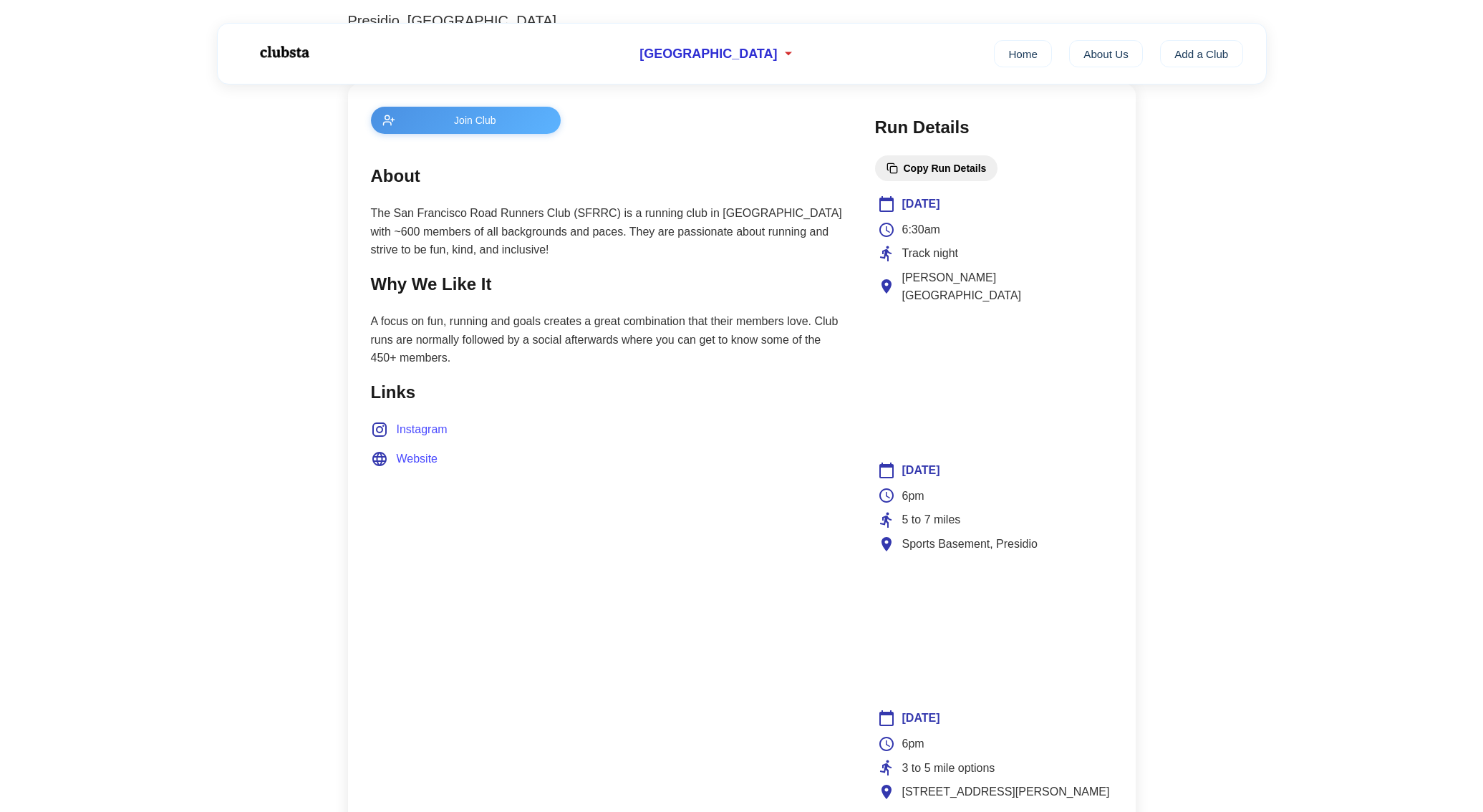
scroll to position [534, 0]
